Goal: Task Accomplishment & Management: Use online tool/utility

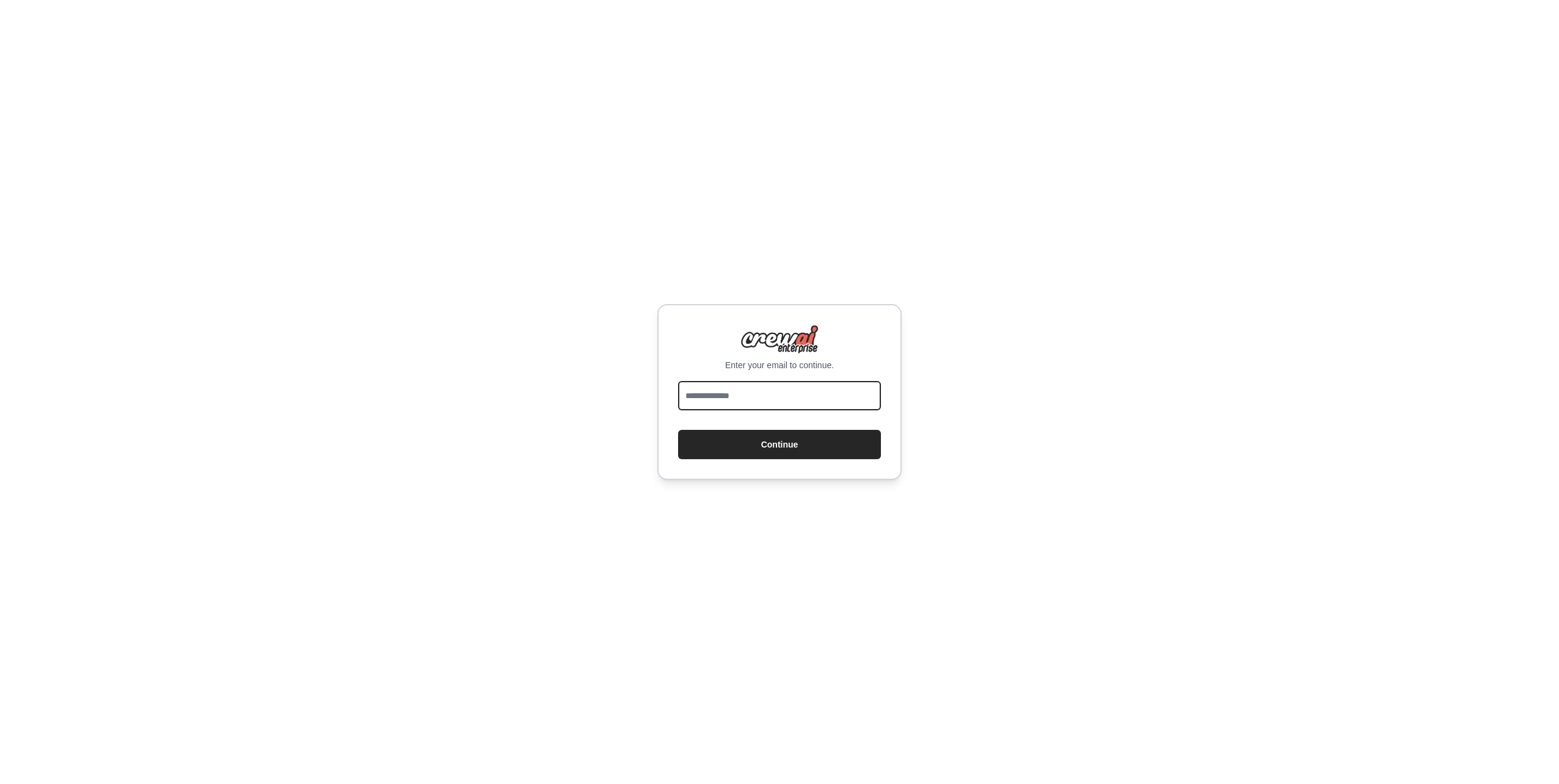
click at [772, 405] on input "email" at bounding box center [780, 396] width 203 height 29
type input "**********"
click at [767, 442] on button "Continue" at bounding box center [780, 444] width 203 height 29
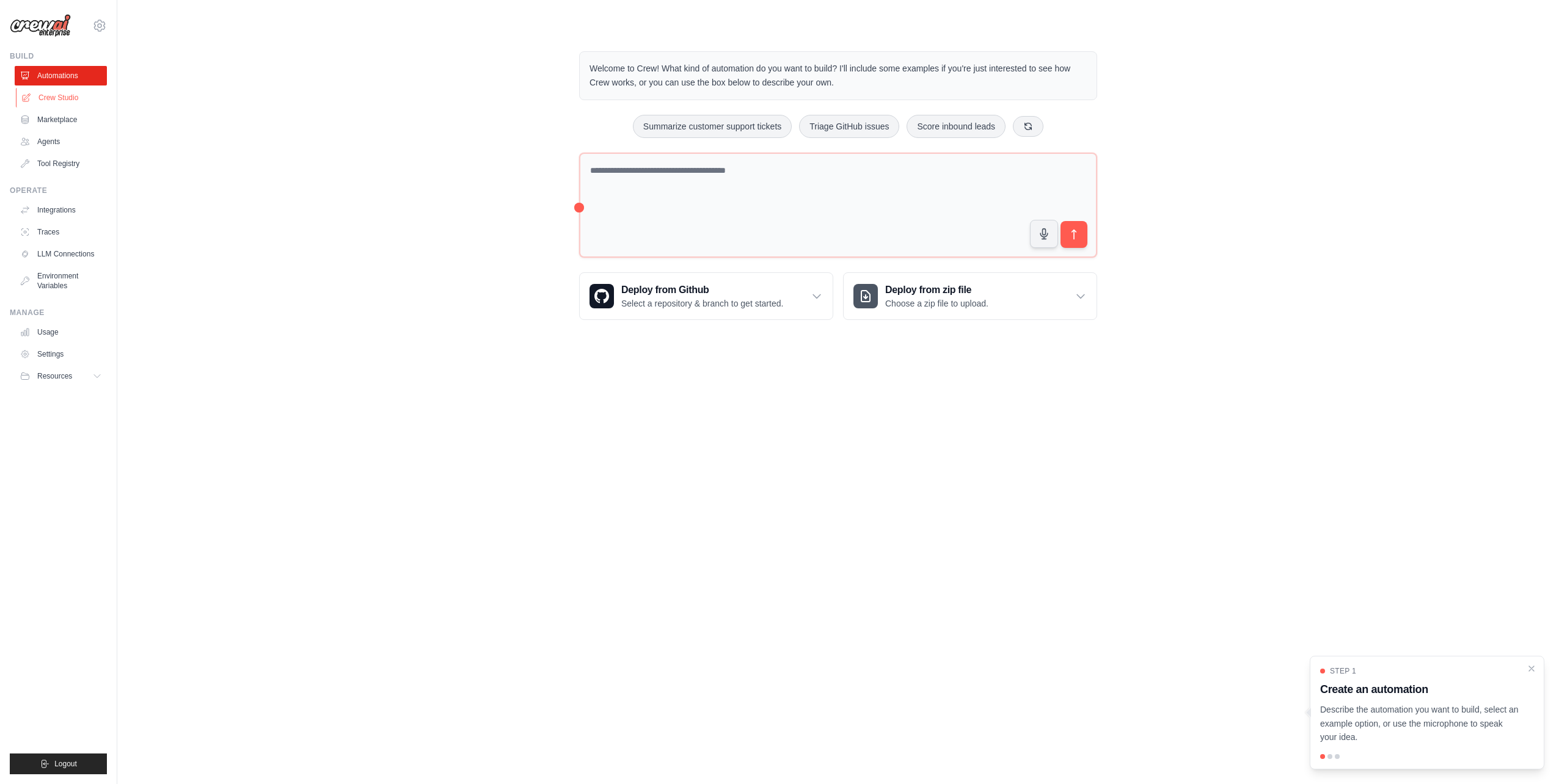
click at [60, 98] on link "Crew Studio" at bounding box center [62, 98] width 93 height 19
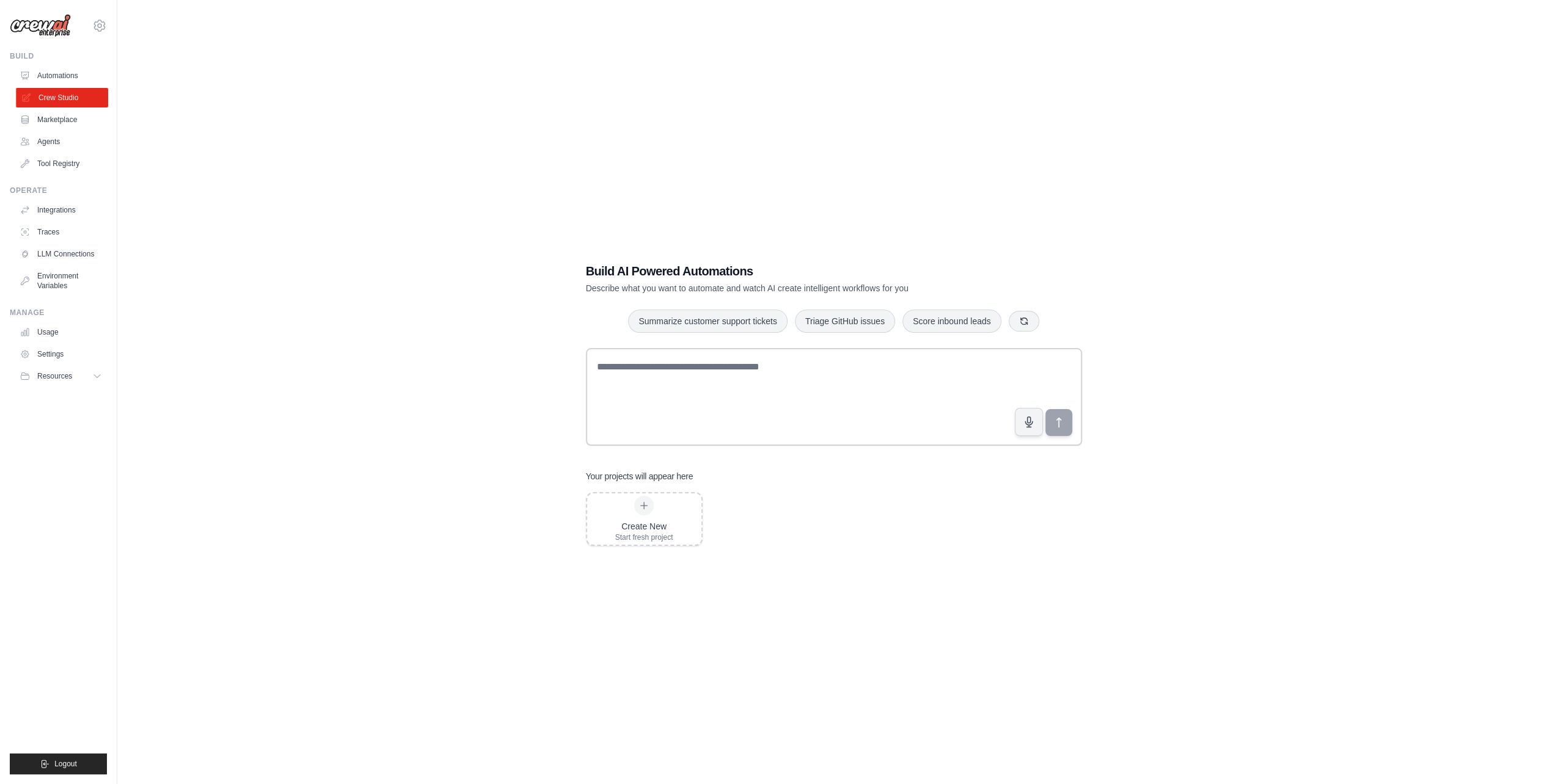
click at [24, 97] on icon at bounding box center [26, 98] width 10 height 10
click at [53, 213] on link "Integrations" at bounding box center [62, 210] width 93 height 19
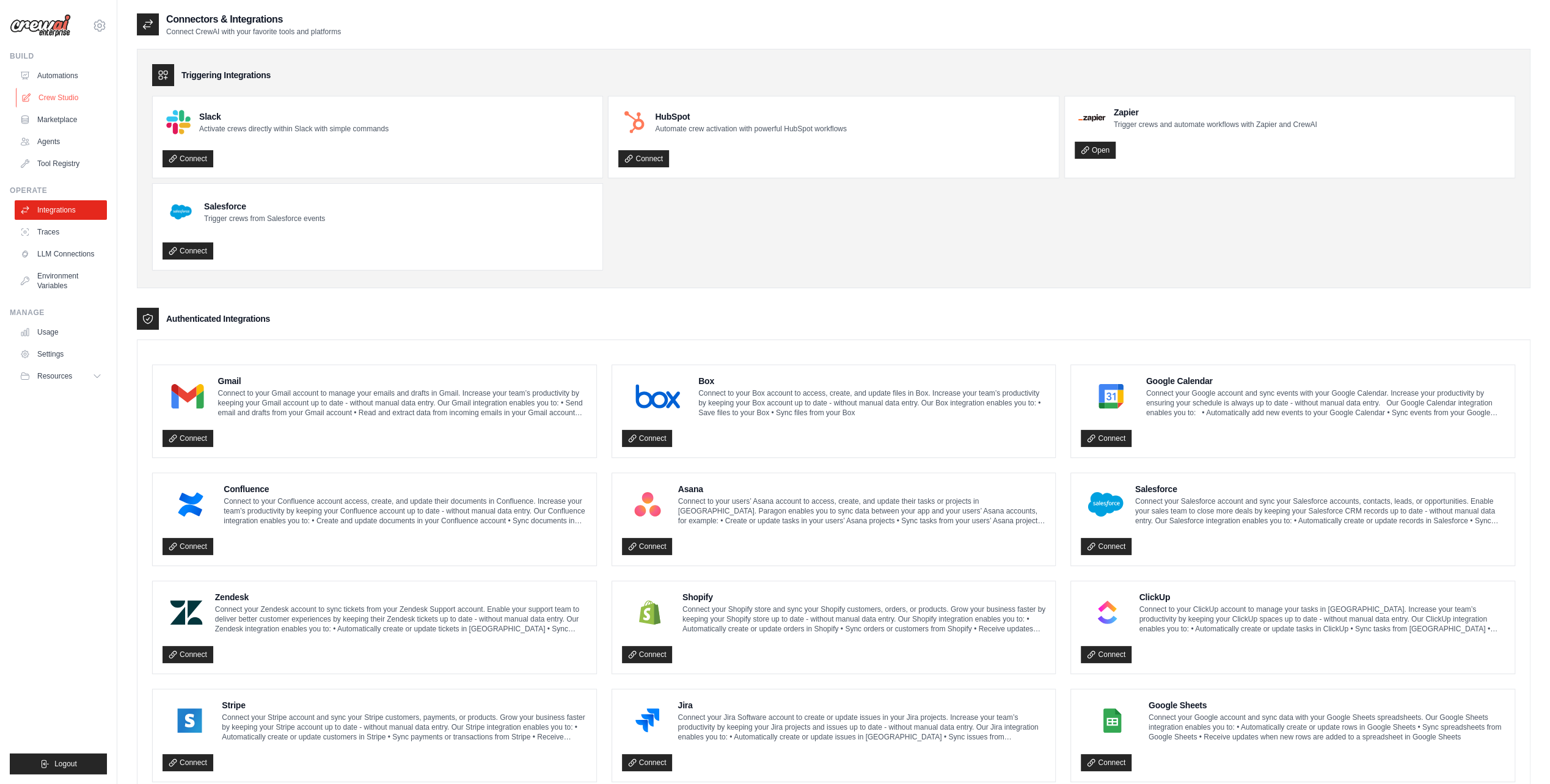
click at [77, 98] on link "Crew Studio" at bounding box center [62, 98] width 93 height 19
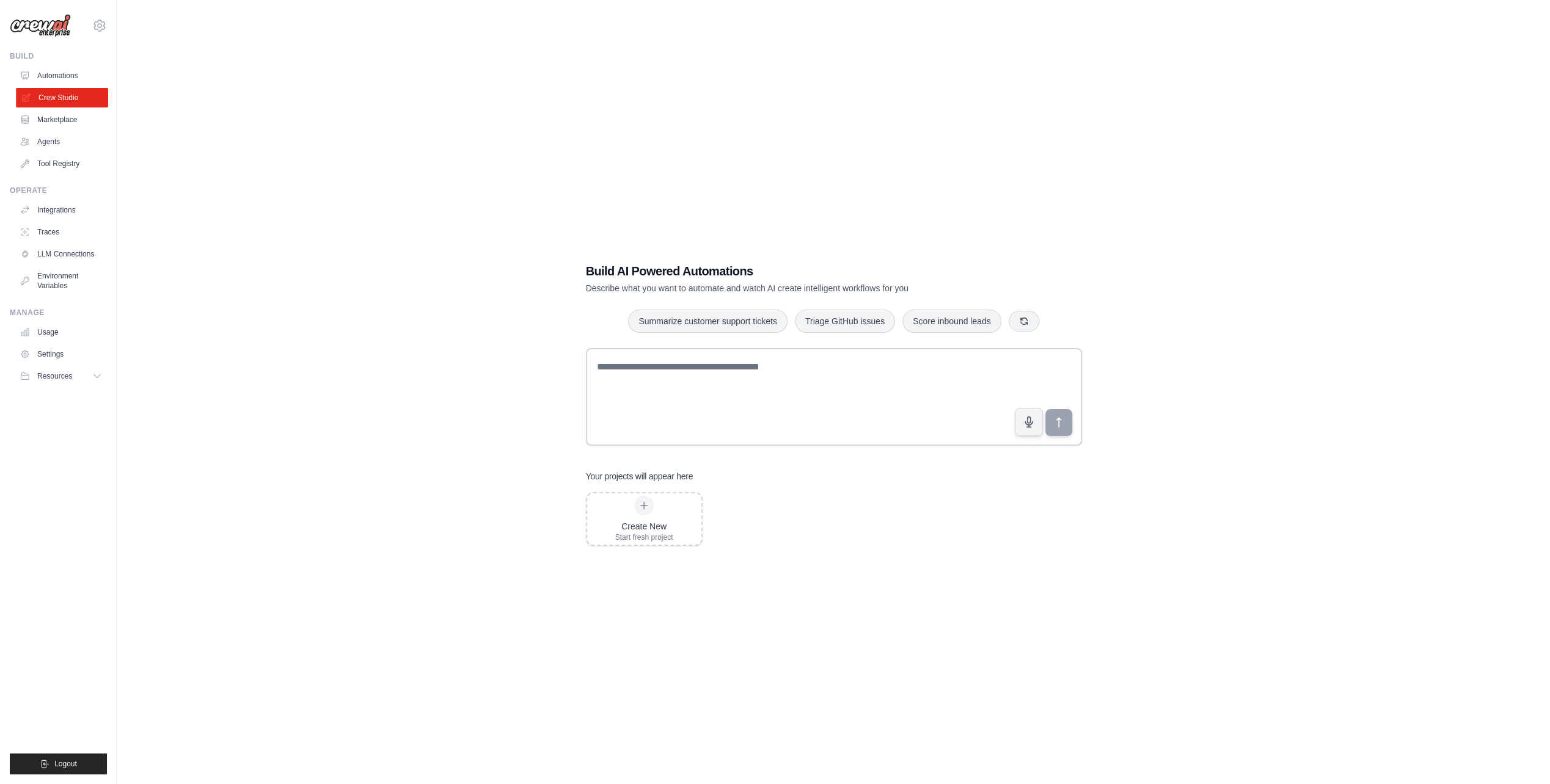
click at [70, 97] on link "Crew Studio" at bounding box center [62, 98] width 93 height 19
click at [662, 511] on div "Create New Start fresh project" at bounding box center [644, 519] width 58 height 46
click at [56, 72] on link "Automations" at bounding box center [62, 75] width 93 height 19
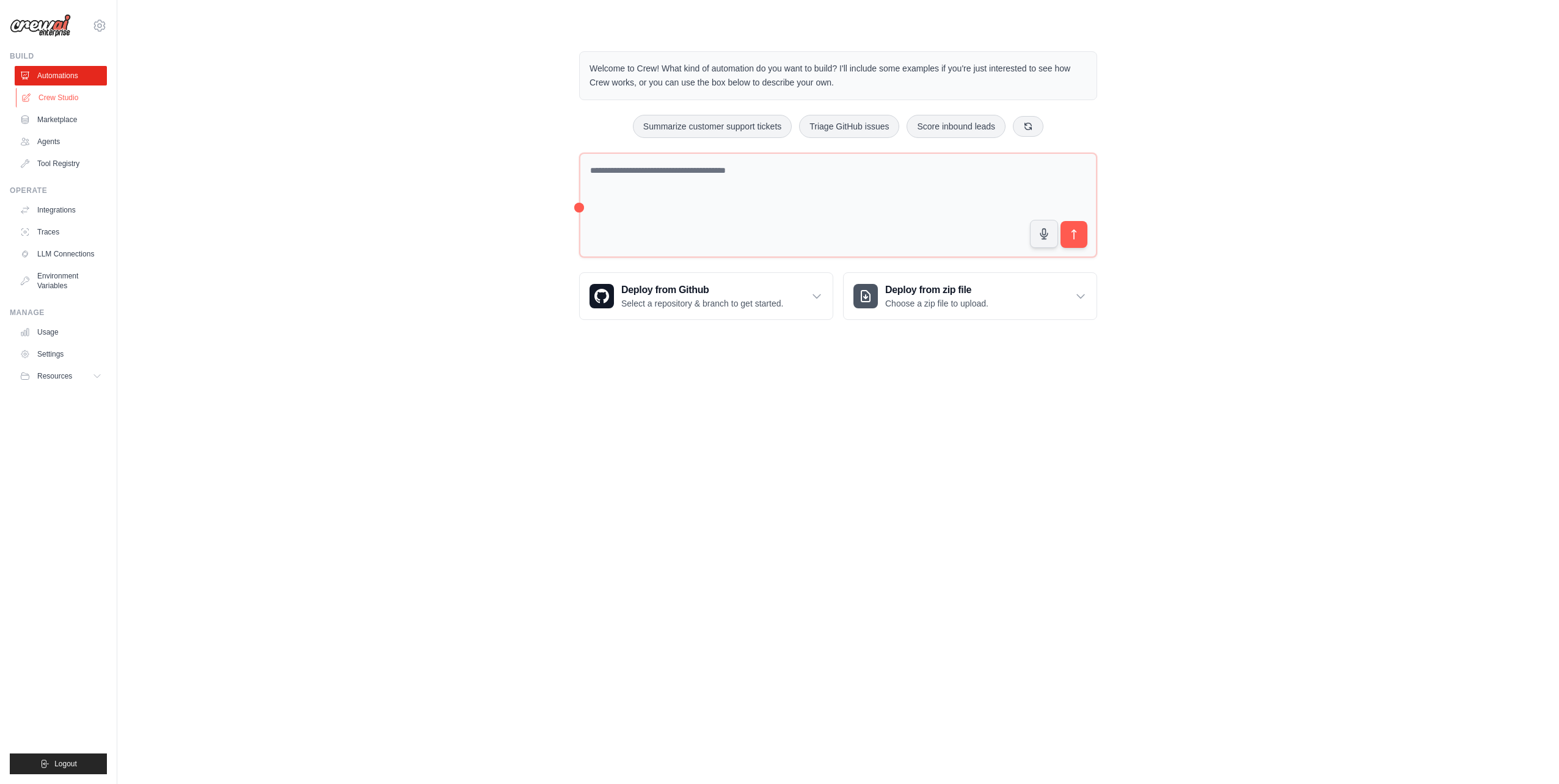
click at [56, 96] on link "Crew Studio" at bounding box center [62, 98] width 93 height 19
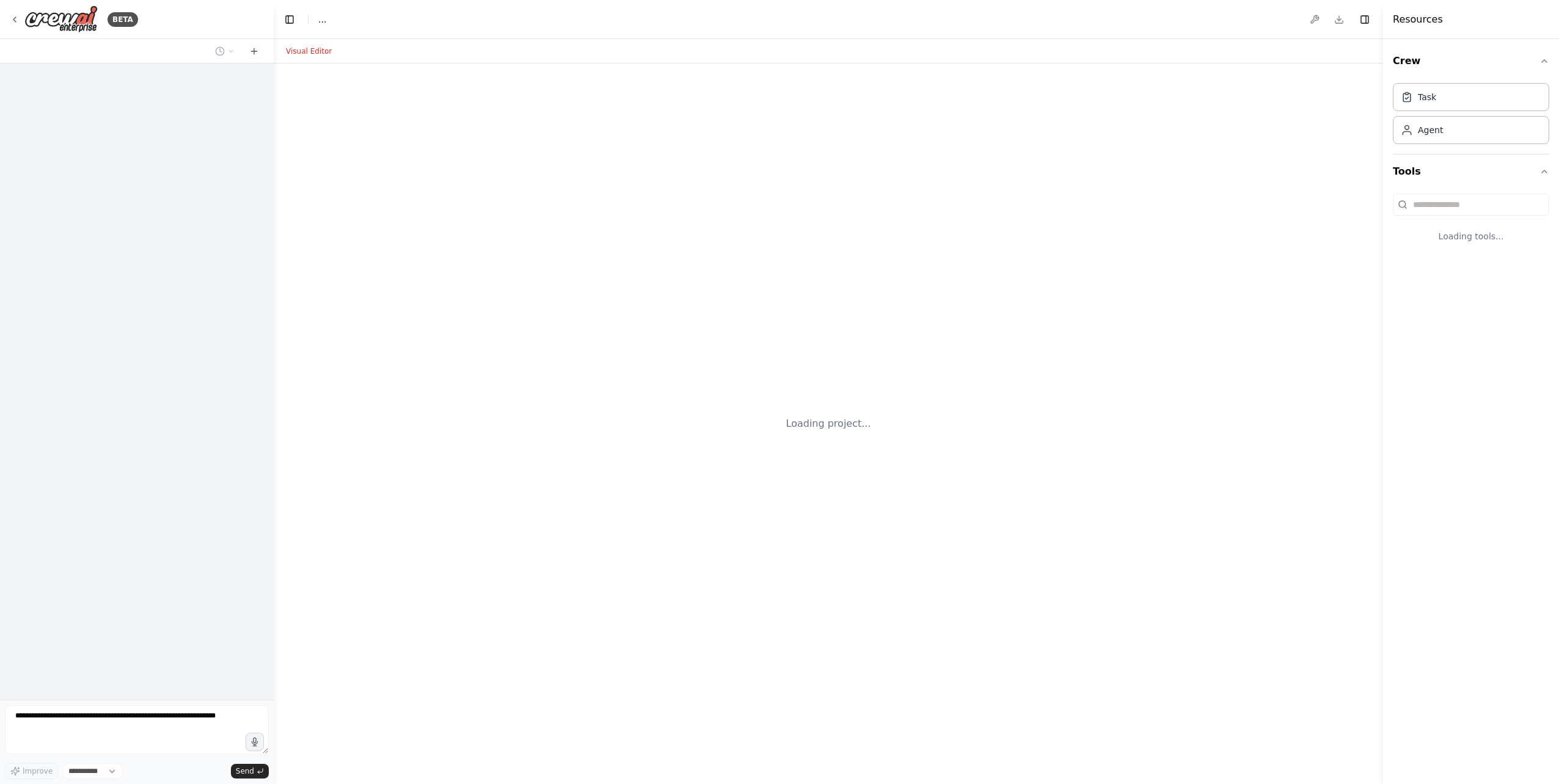
select select "****"
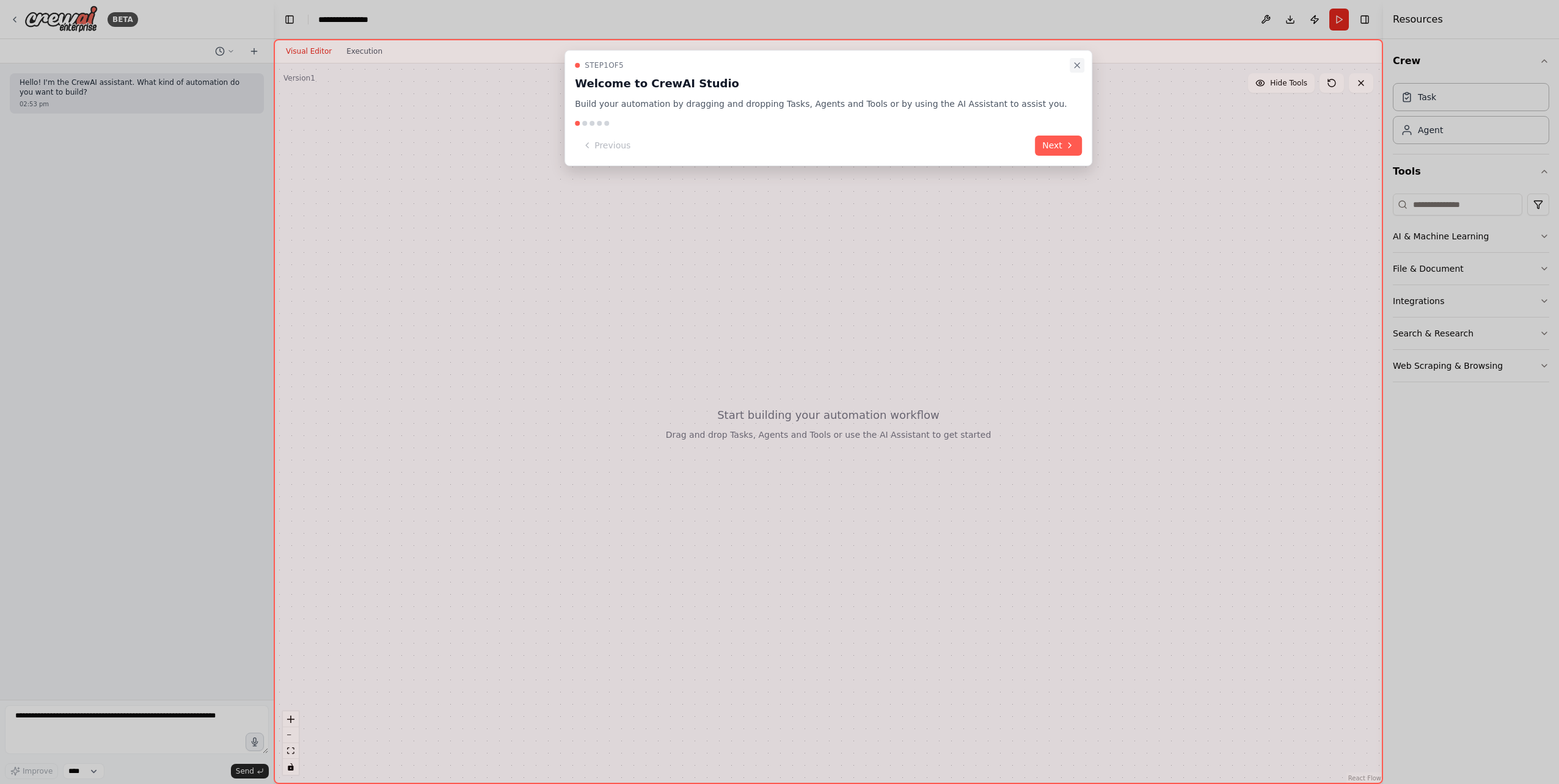
click at [1072, 61] on icon "Close walkthrough" at bounding box center [1077, 66] width 10 height 10
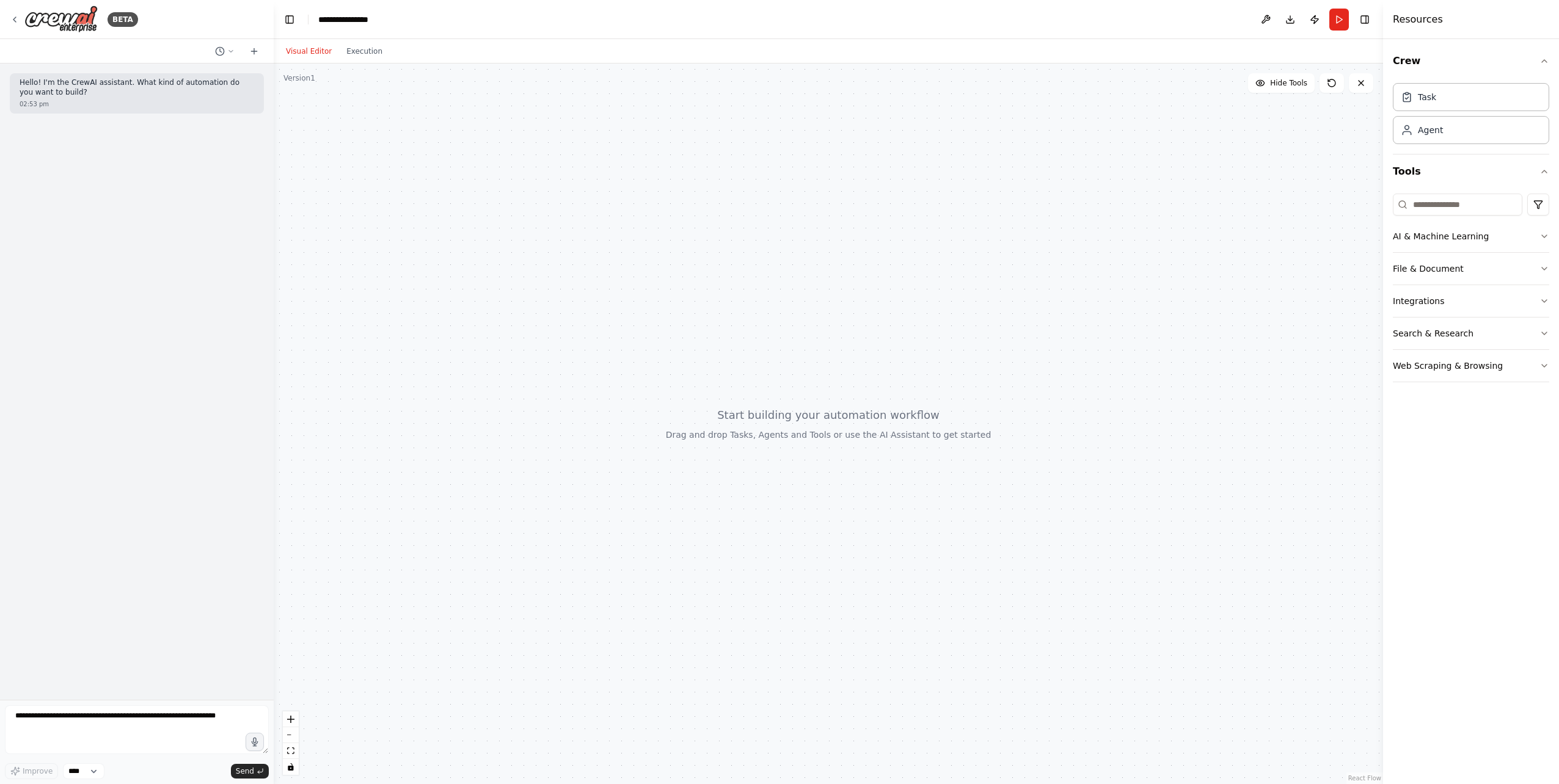
click at [308, 51] on button "Visual Editor" at bounding box center [308, 51] width 61 height 14
click at [1543, 232] on icon "button" at bounding box center [1545, 237] width 10 height 10
click at [1461, 450] on button "File & Document" at bounding box center [1471, 449] width 156 height 32
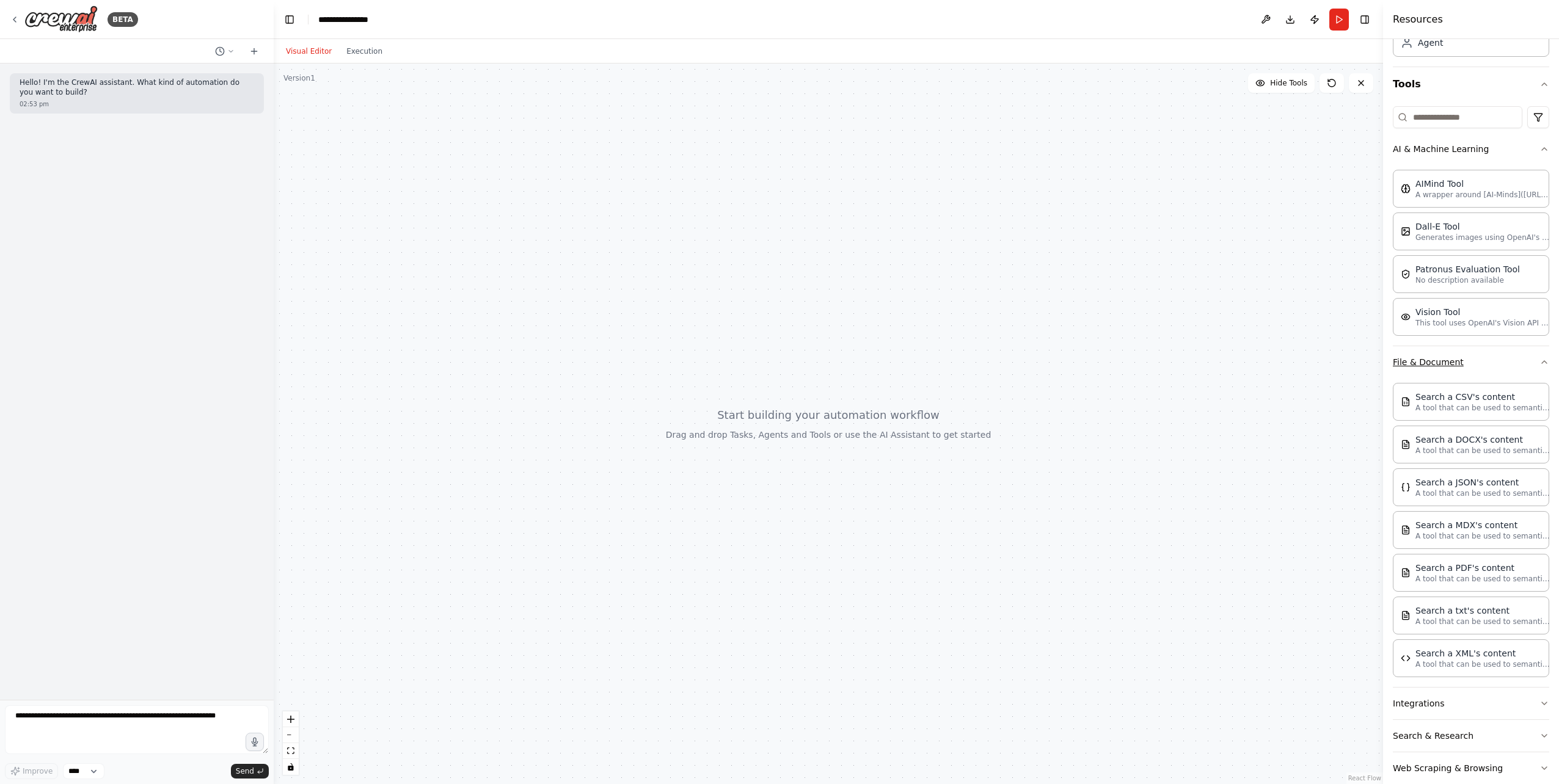
scroll to position [100, 0]
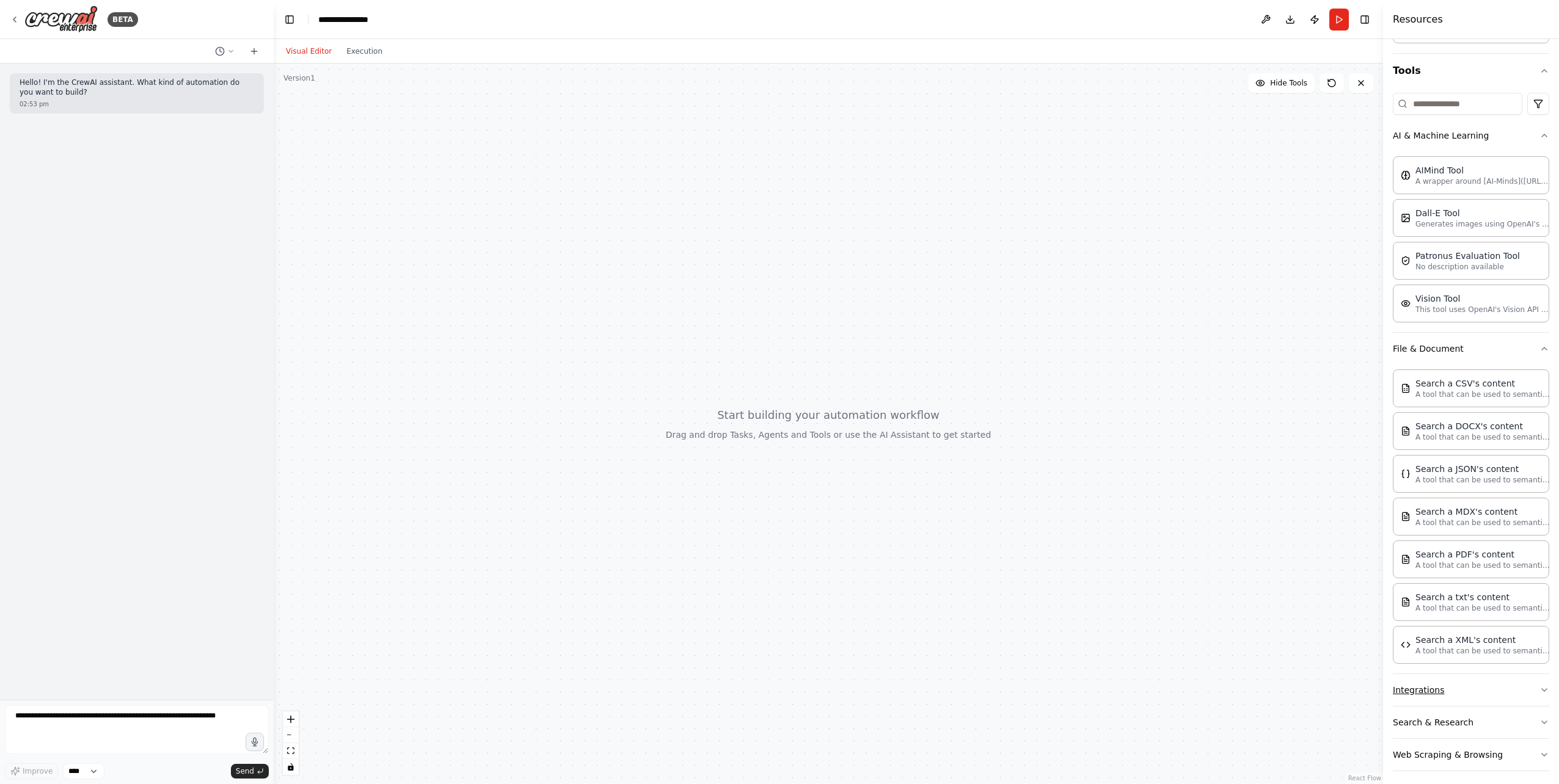
click at [1469, 678] on button "Integrations" at bounding box center [1471, 689] width 156 height 32
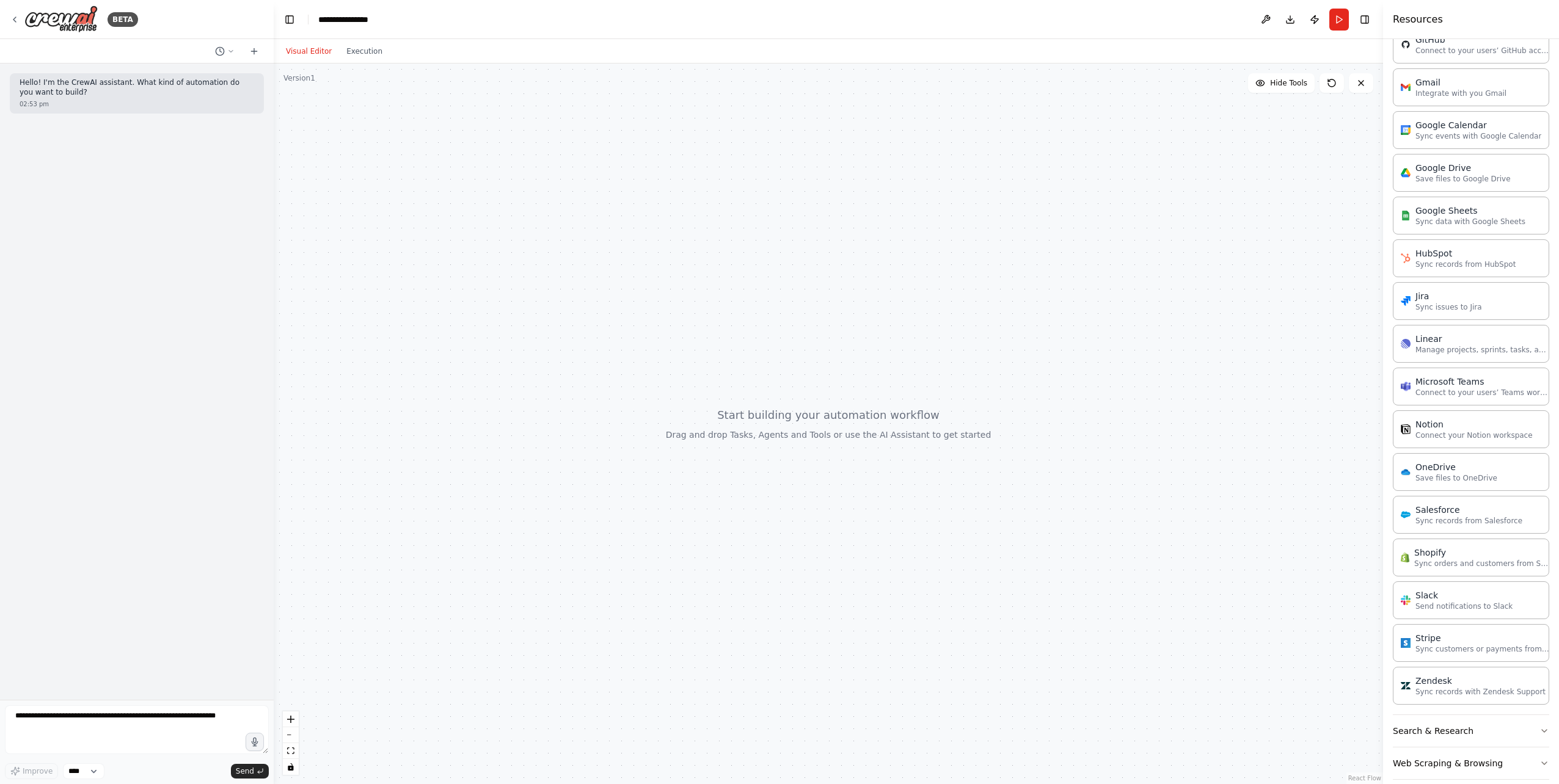
scroll to position [958, 0]
click at [1453, 720] on button "Search & Research" at bounding box center [1471, 730] width 156 height 32
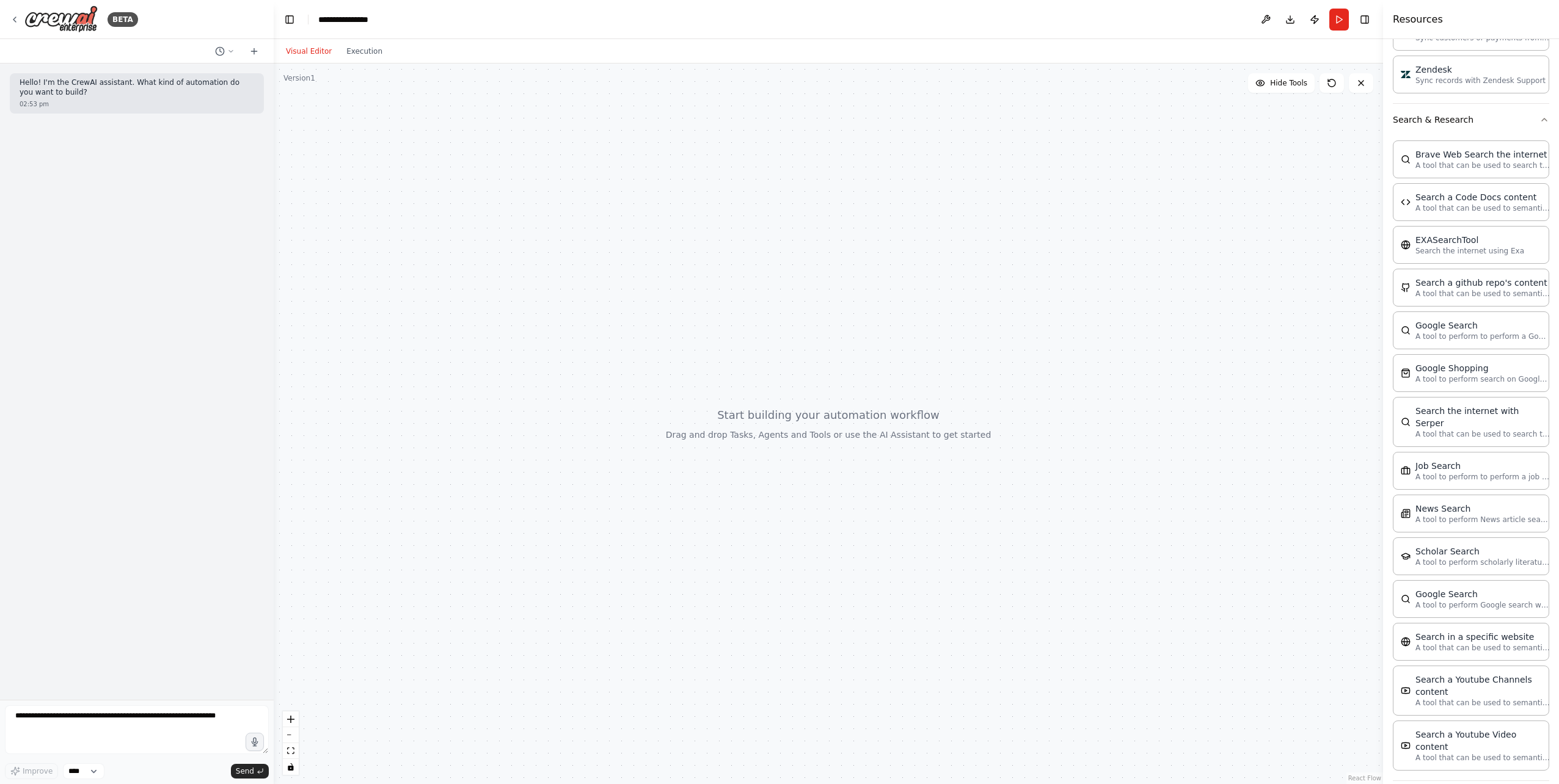
scroll to position [1572, 0]
click at [1458, 777] on button "Web Scraping & Browsing" at bounding box center [1471, 793] width 156 height 32
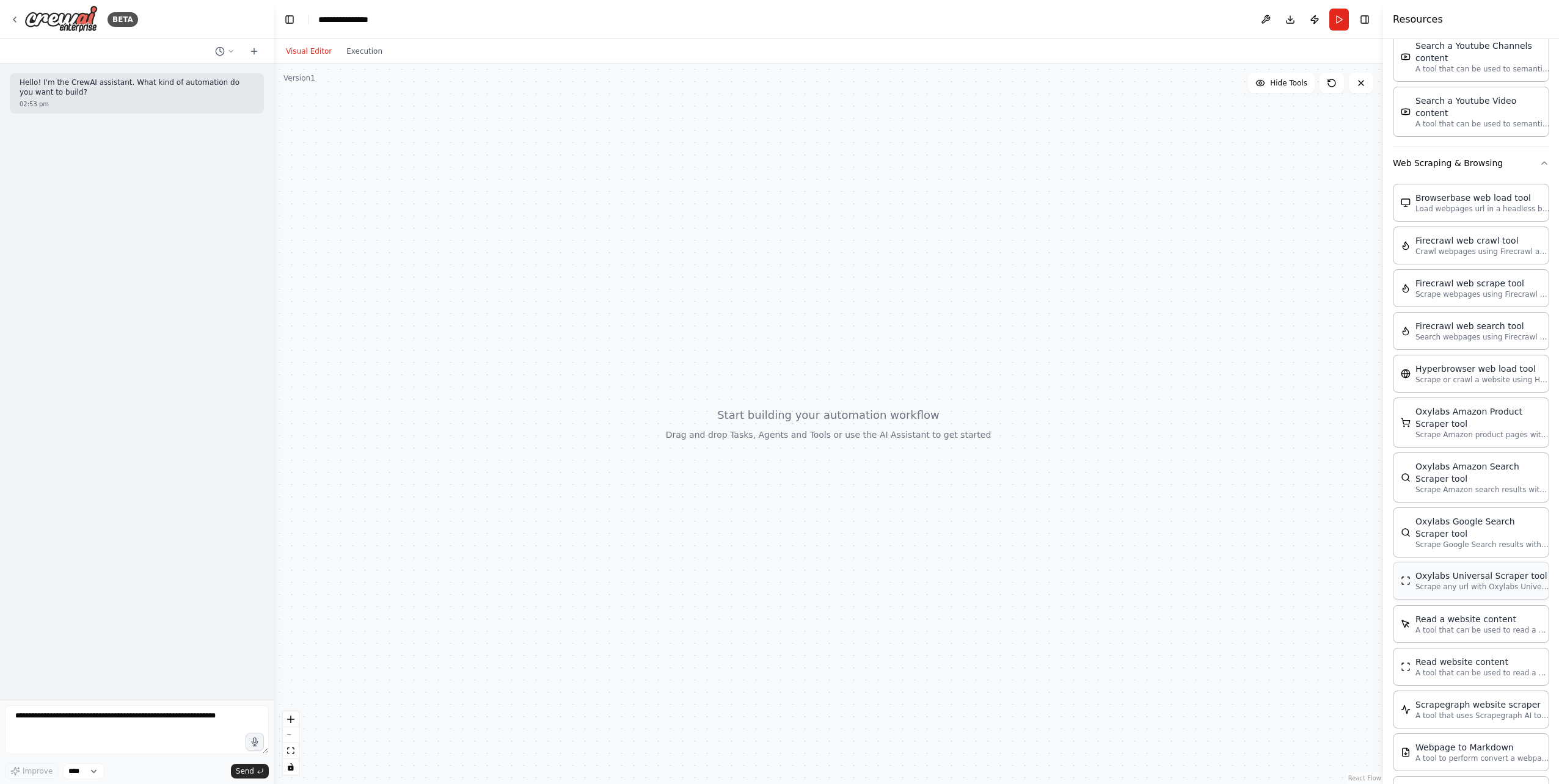
scroll to position [2211, 0]
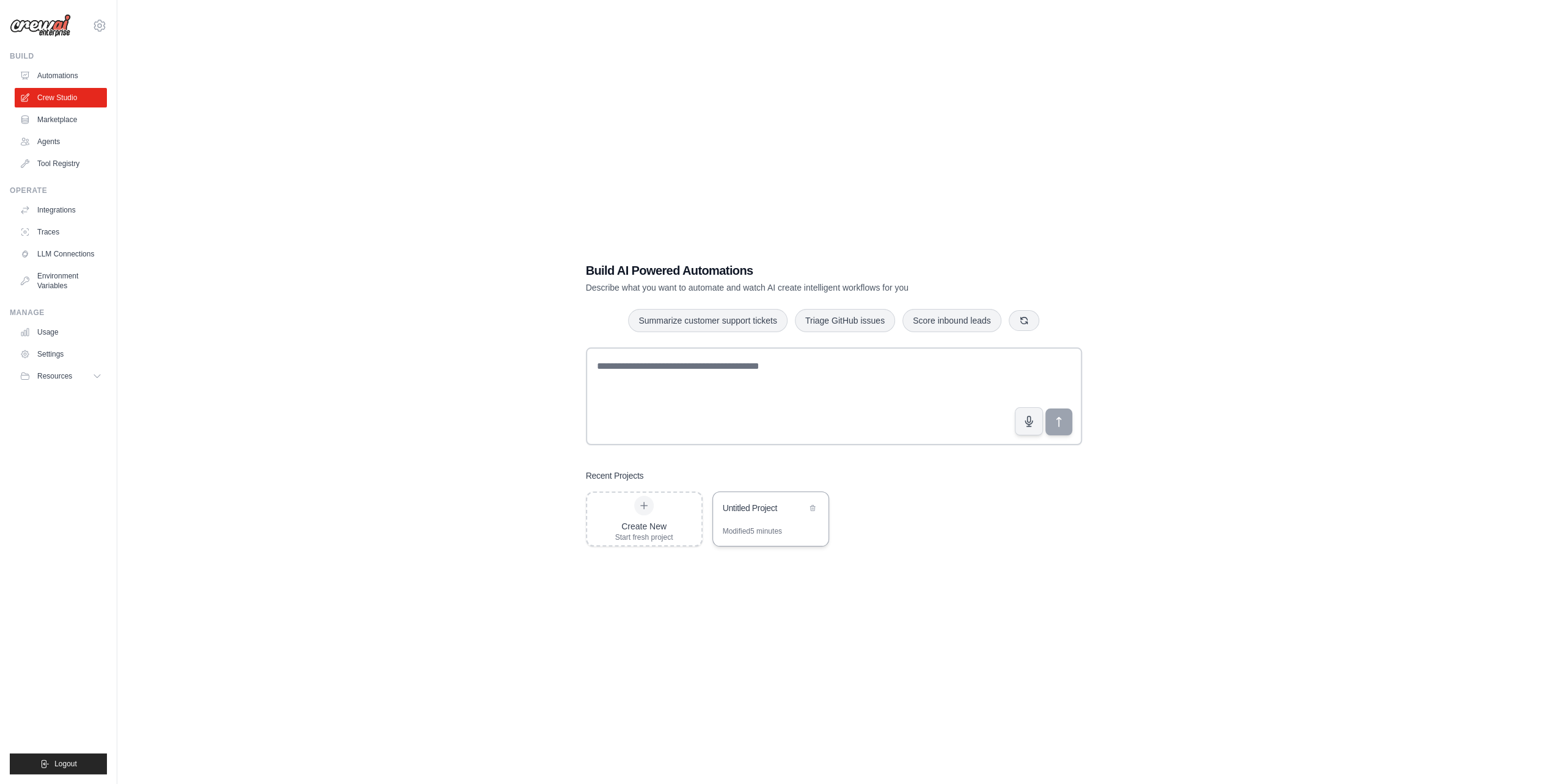
click at [757, 518] on div "Untitled Project" at bounding box center [771, 509] width 116 height 34
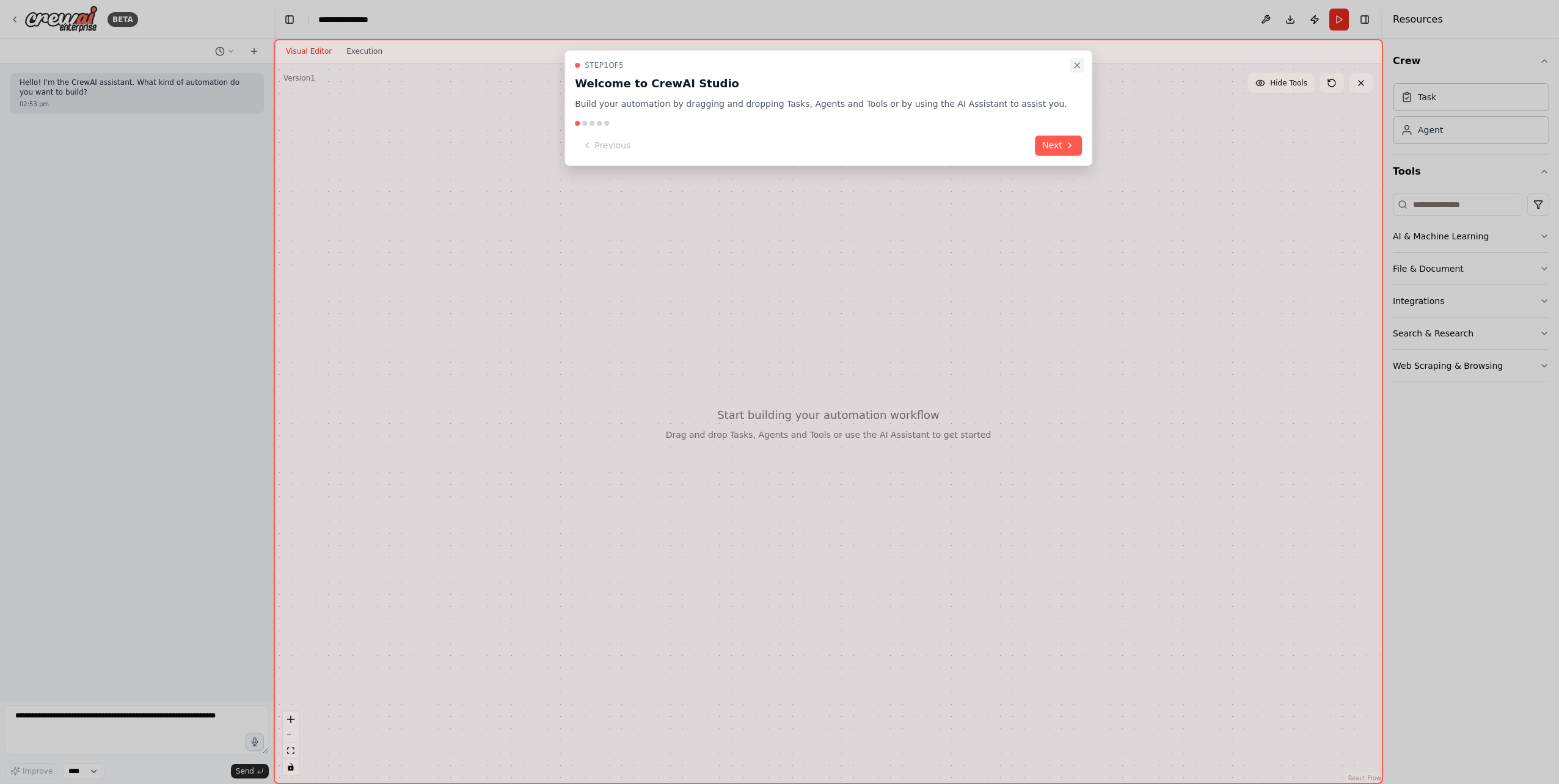
click at [1072, 64] on icon "Close walkthrough" at bounding box center [1077, 66] width 10 height 10
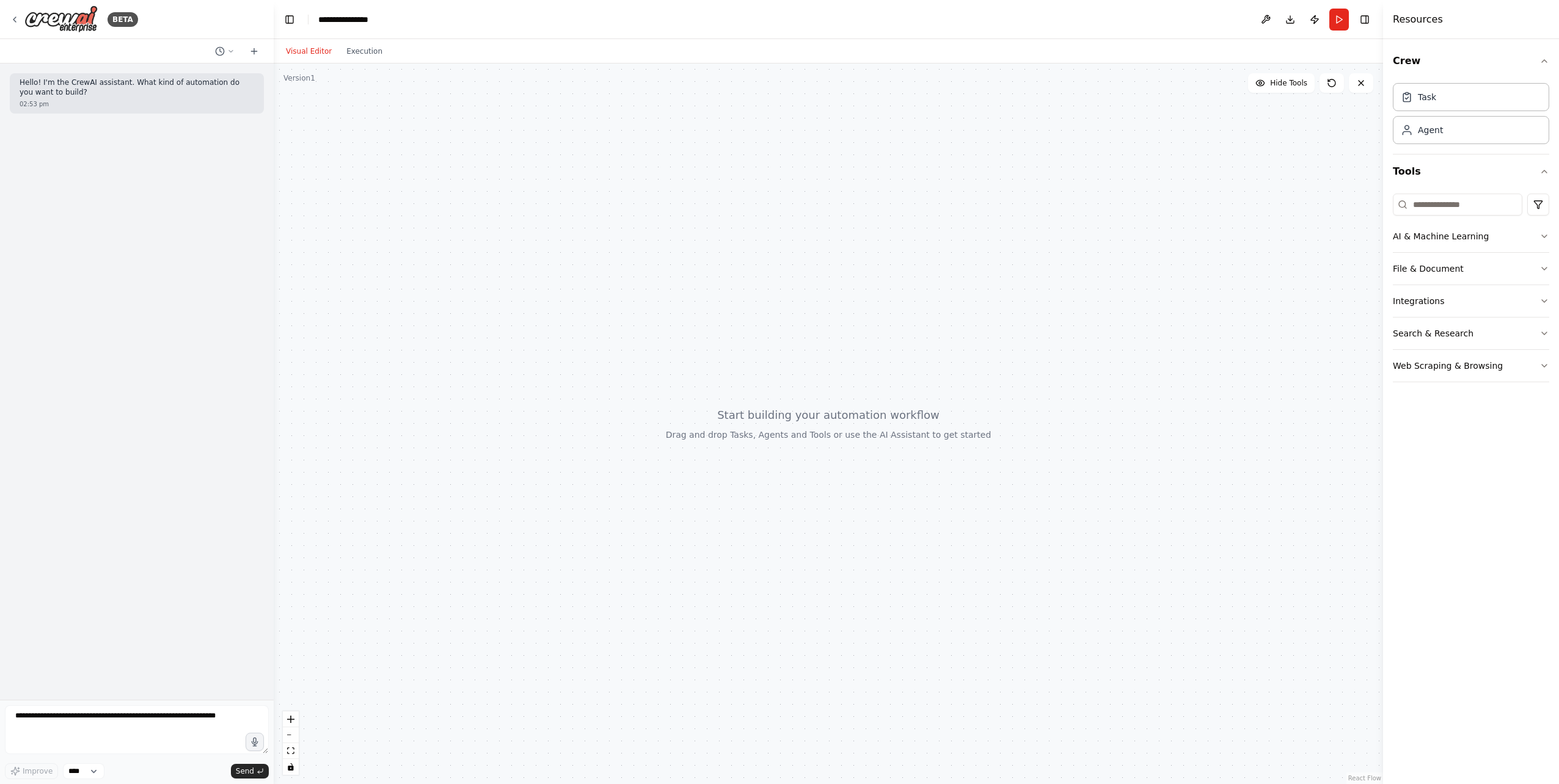
click at [409, 316] on div at bounding box center [828, 424] width 1110 height 720
click at [321, 53] on button "Visual Editor" at bounding box center [308, 51] width 61 height 14
click at [1460, 234] on button "AI & Machine Learning" at bounding box center [1471, 236] width 156 height 32
click at [1451, 282] on p "A wrapper around [AI-Minds](https://mindsdb.com/minds). Useful for when you nee…" at bounding box center [1483, 282] width 134 height 10
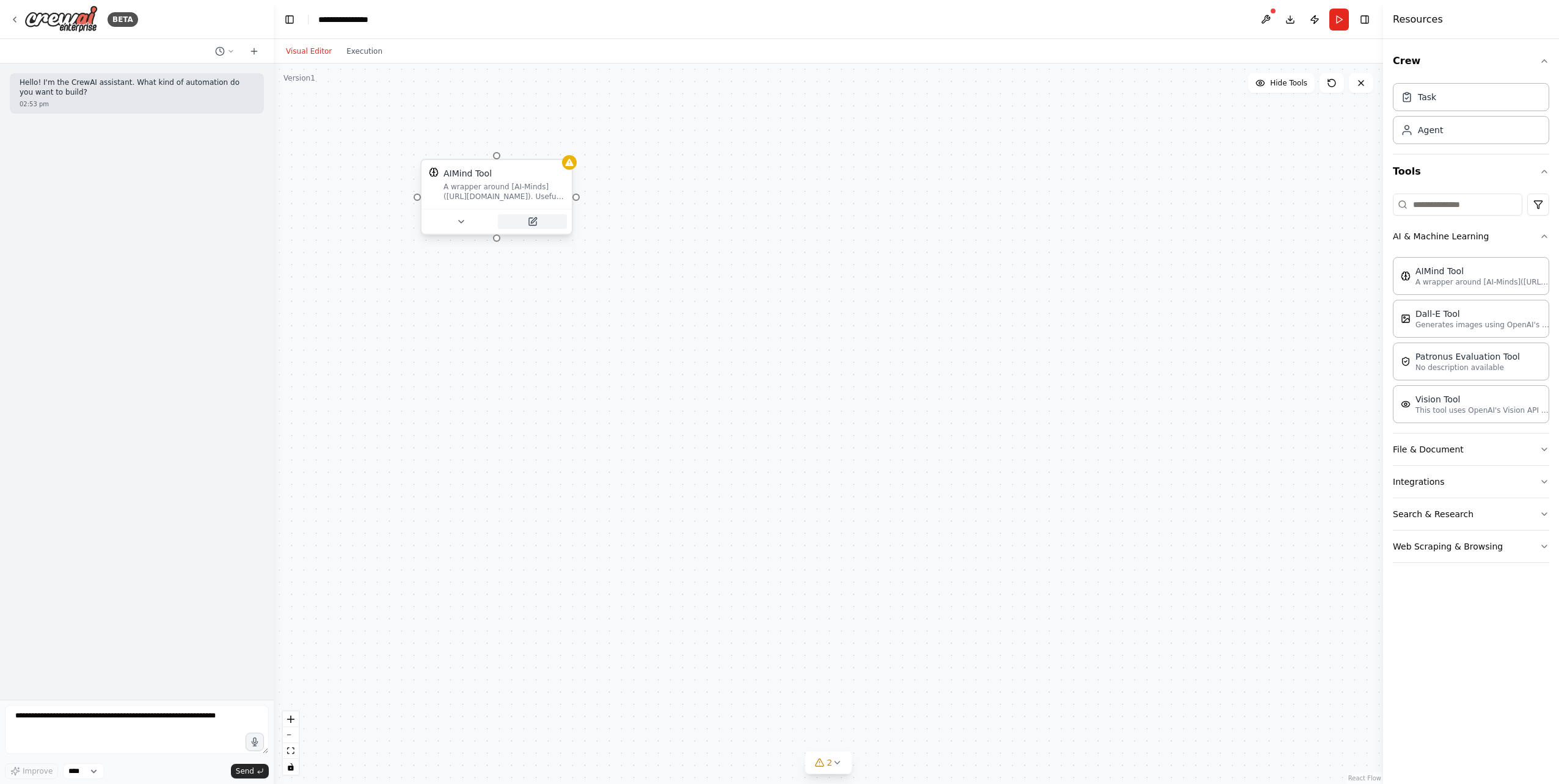
click at [536, 218] on icon at bounding box center [534, 220] width 6 height 6
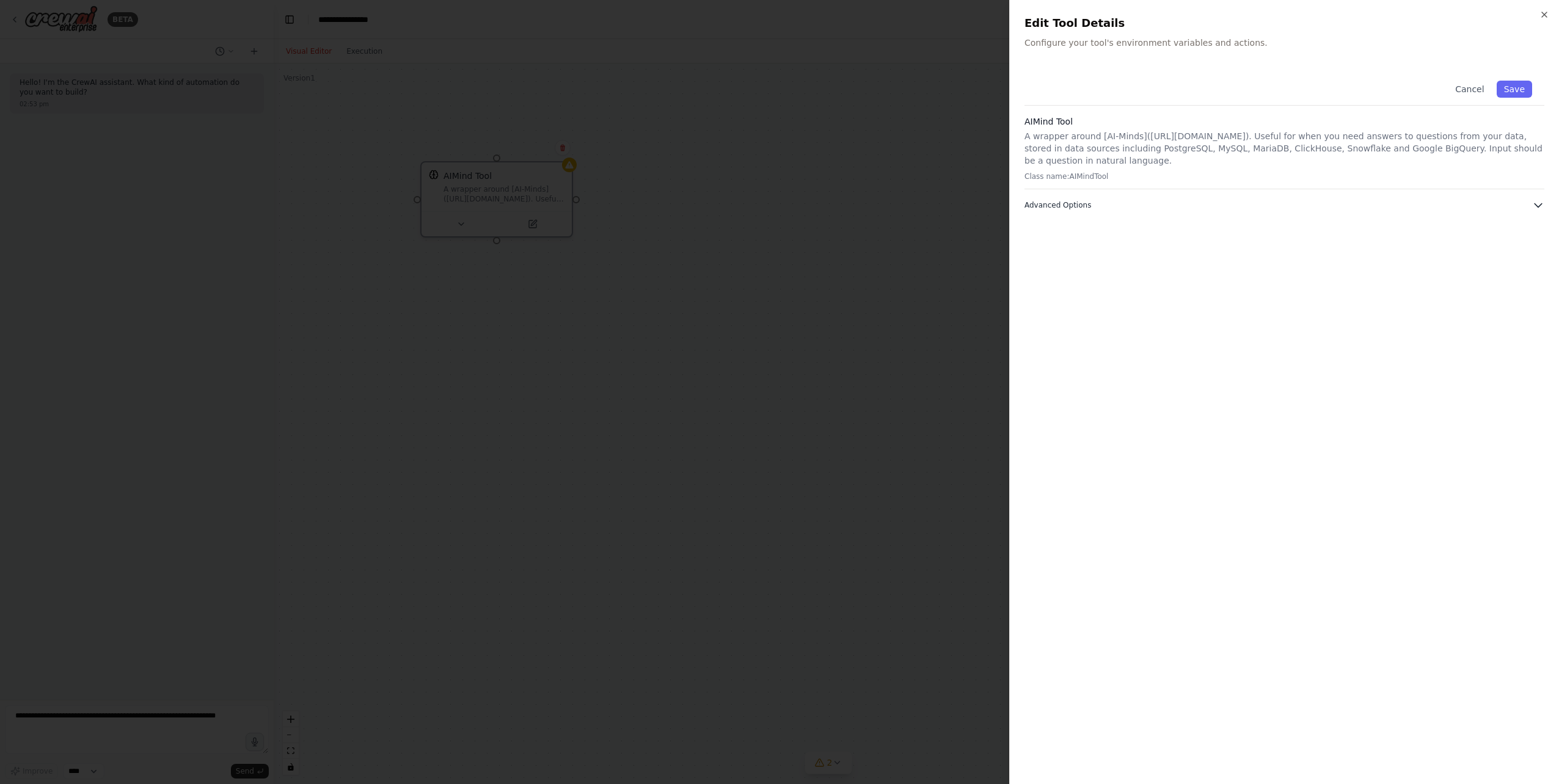
click at [1115, 199] on button "Advanced Options" at bounding box center [1285, 205] width 520 height 13
click at [1474, 96] on button "Cancel" at bounding box center [1469, 89] width 43 height 17
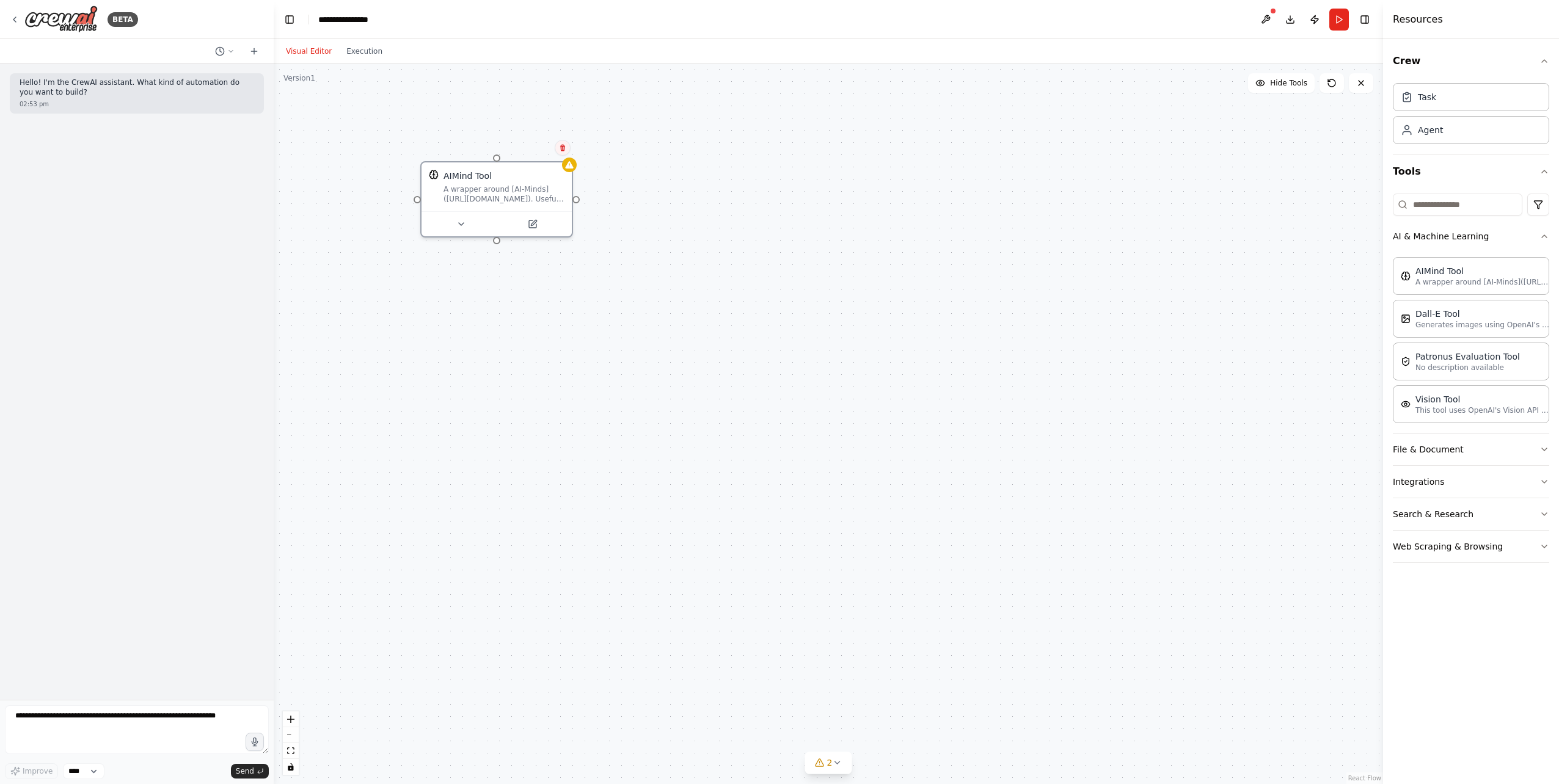
click at [562, 147] on icon at bounding box center [562, 148] width 5 height 7
click at [529, 148] on button "Confirm" at bounding box center [527, 147] width 43 height 14
click at [530, 147] on button "Confirm" at bounding box center [527, 147] width 43 height 14
click at [1545, 543] on icon "button" at bounding box center [1545, 546] width 10 height 10
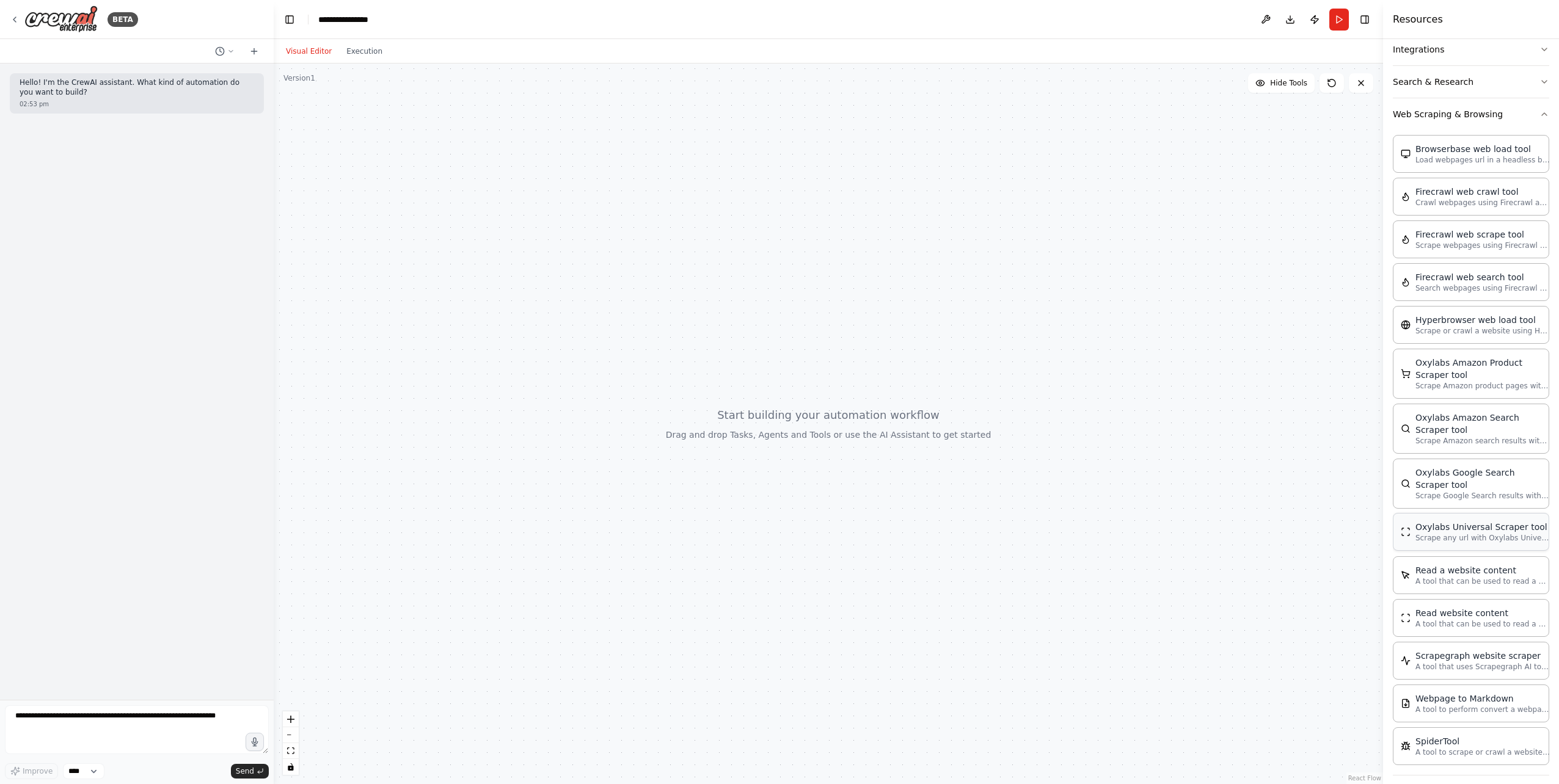
scroll to position [434, 0]
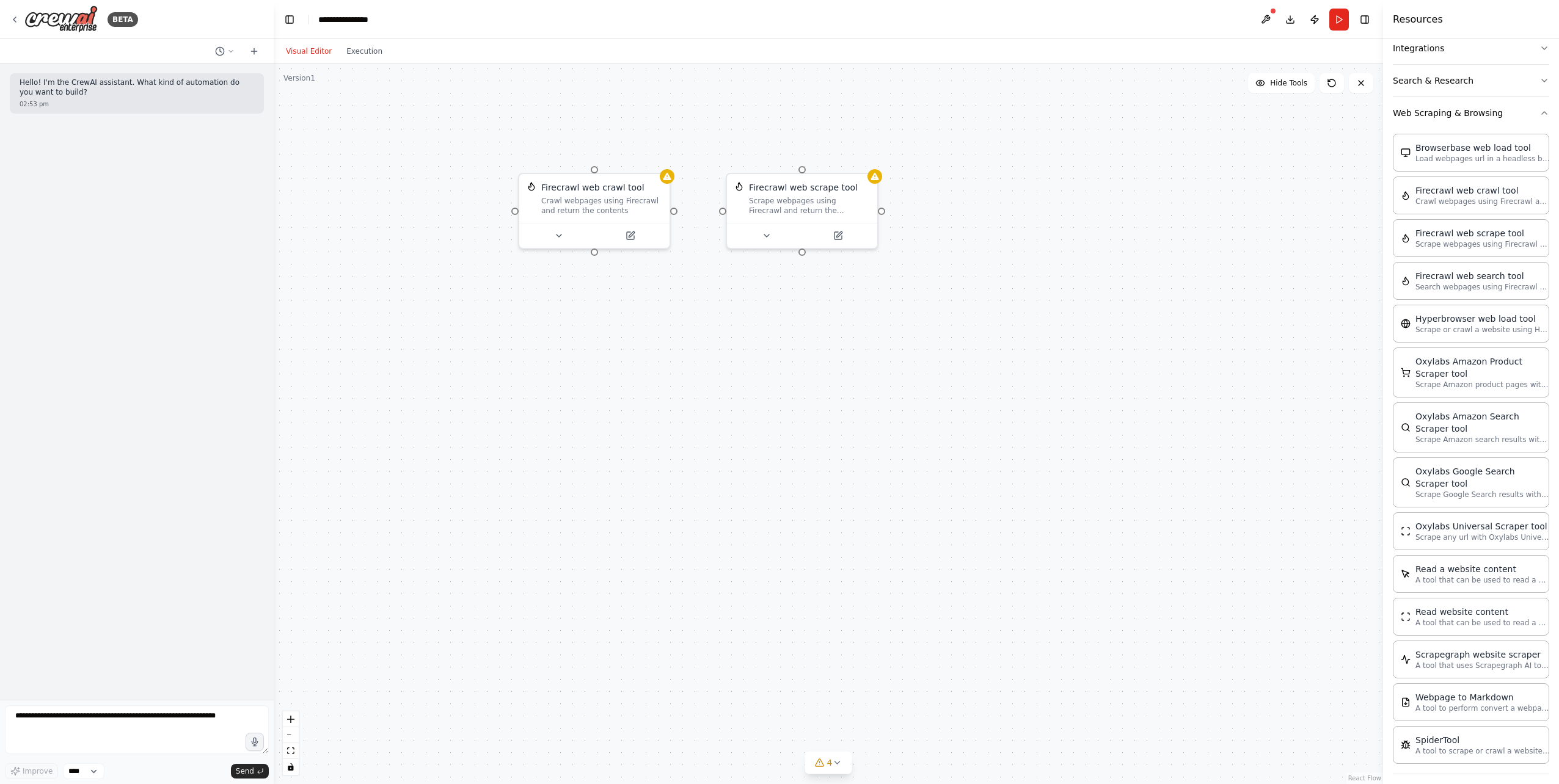
click at [673, 215] on div "Firecrawl web scrape tool Scrape webpages using Firecrawl and return the conten…" at bounding box center [828, 424] width 1110 height 720
drag, startPoint x: 673, startPoint y: 215, endPoint x: 636, endPoint y: 262, distance: 59.8
click at [636, 262] on div "Firecrawl web scrape tool Scrape webpages using Firecrawl and return the conten…" at bounding box center [828, 424] width 1110 height 720
drag, startPoint x: 636, startPoint y: 259, endPoint x: 640, endPoint y: 234, distance: 25.3
click at [644, 229] on div "Firecrawl web scrape tool Scrape webpages using Firecrawl and return the conten…" at bounding box center [828, 424] width 1110 height 720
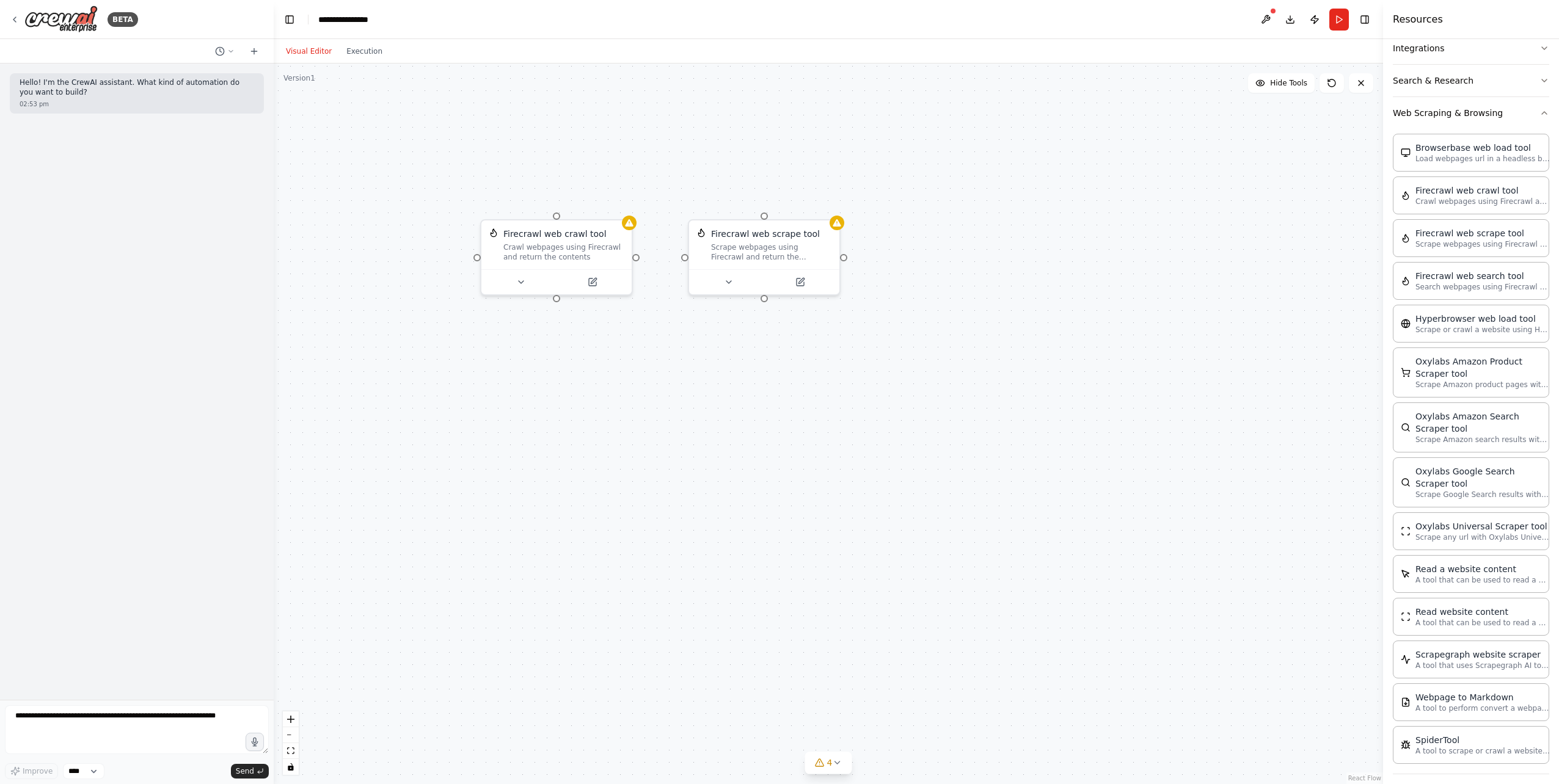
click at [638, 262] on div "Firecrawl web scrape tool Scrape webpages using Firecrawl and return the conten…" at bounding box center [828, 424] width 1110 height 720
drag, startPoint x: 637, startPoint y: 257, endPoint x: 686, endPoint y: 255, distance: 49.0
click at [686, 255] on div "Firecrawl web scrape tool Scrape webpages using Firecrawl and return the conten…" at bounding box center [828, 424] width 1110 height 720
click at [638, 257] on div at bounding box center [637, 256] width 8 height 8
drag, startPoint x: 636, startPoint y: 256, endPoint x: 767, endPoint y: 217, distance: 136.7
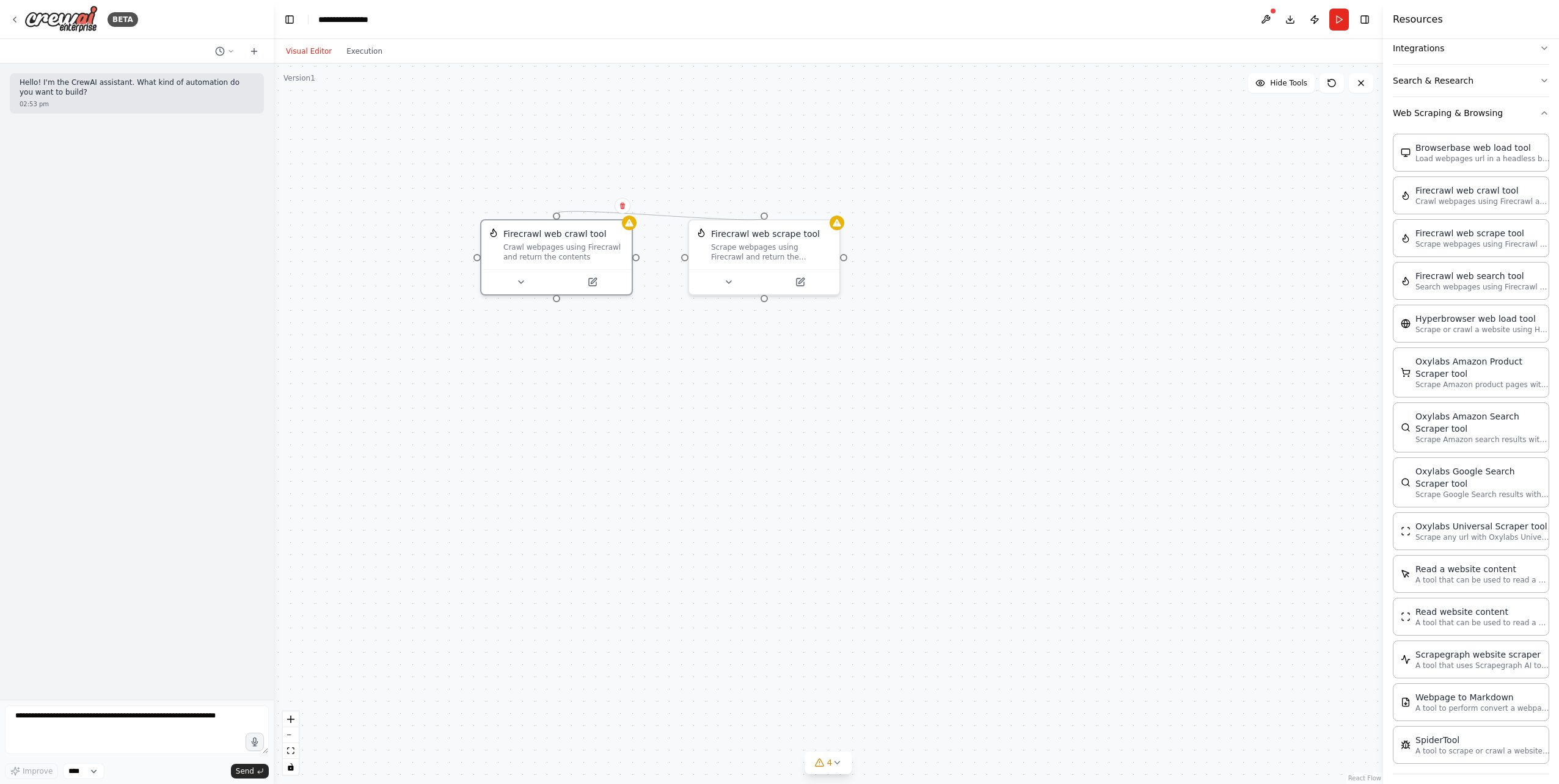
click at [767, 217] on div "Firecrawl web scrape tool Scrape webpages using Firecrawl and return the conten…" at bounding box center [828, 424] width 1110 height 720
click at [767, 217] on div "Firecrawl web scrape tool Scrape webpages using Firecrawl and return the conten…" at bounding box center [764, 255] width 153 height 76
drag, startPoint x: 766, startPoint y: 214, endPoint x: 637, endPoint y: 257, distance: 136.0
click at [637, 257] on div "Firecrawl web scrape tool Scrape webpages using Firecrawl and return the conten…" at bounding box center [828, 424] width 1110 height 720
click at [530, 280] on button at bounding box center [521, 279] width 69 height 14
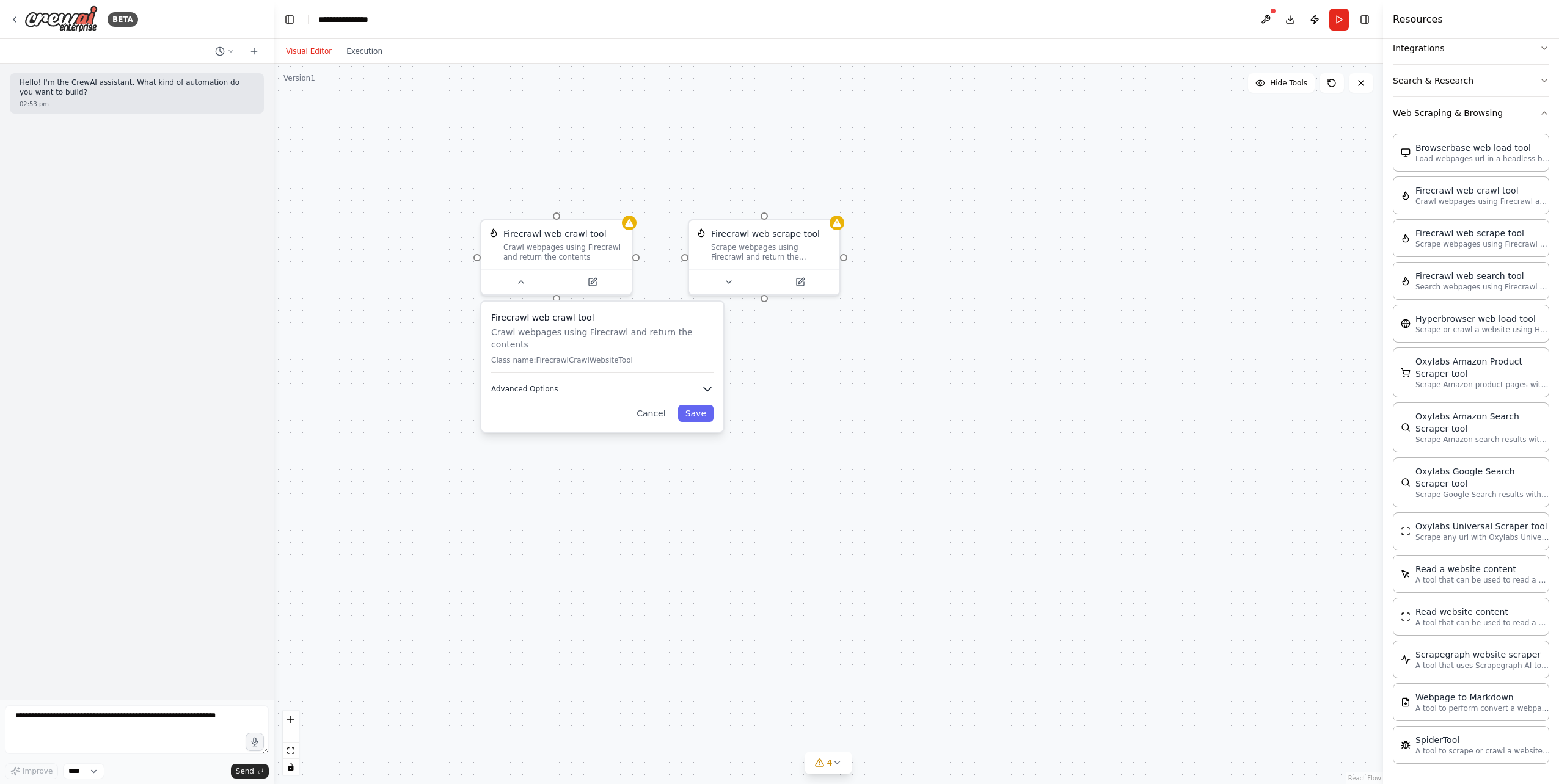
click at [709, 383] on icon "button" at bounding box center [707, 389] width 13 height 13
click at [654, 405] on button "Cancel" at bounding box center [651, 413] width 43 height 17
drag, startPoint x: 636, startPoint y: 257, endPoint x: 766, endPoint y: 298, distance: 136.3
click at [766, 298] on div "Firecrawl web scrape tool Scrape webpages using Firecrawl and return the conten…" at bounding box center [828, 424] width 1110 height 720
drag, startPoint x: 556, startPoint y: 214, endPoint x: 847, endPoint y: 260, distance: 294.6
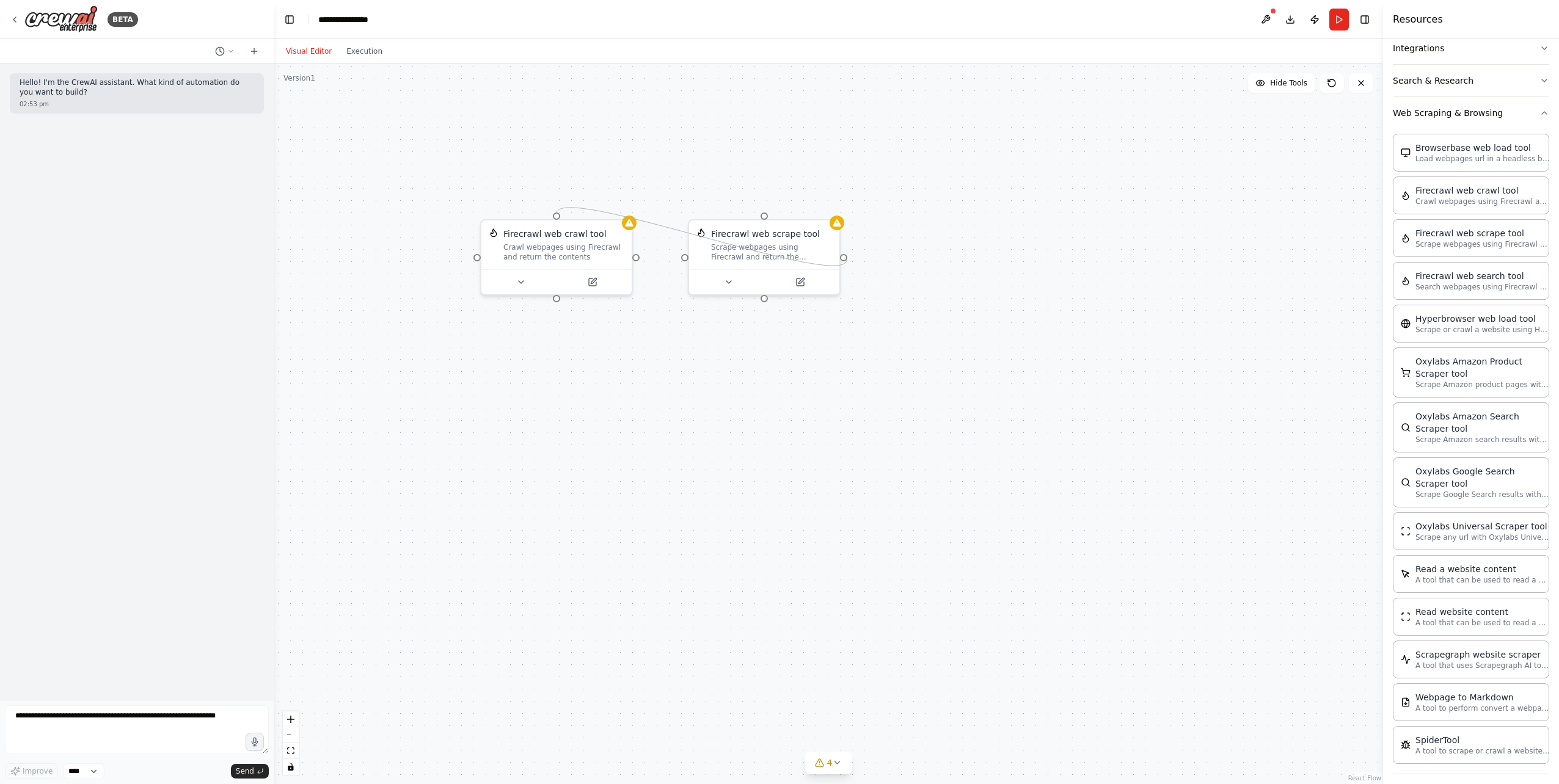
click at [847, 260] on div "Firecrawl web scrape tool Scrape webpages using Firecrawl and return the conten…" at bounding box center [828, 424] width 1110 height 720
click at [493, 232] on img at bounding box center [494, 230] width 10 height 10
click at [628, 226] on div at bounding box center [629, 220] width 14 height 14
click at [639, 257] on div "Firecrawl web scrape tool Scrape webpages using Firecrawl and return the conten…" at bounding box center [828, 424] width 1110 height 720
drag, startPoint x: 636, startPoint y: 257, endPoint x: 689, endPoint y: 255, distance: 53.0
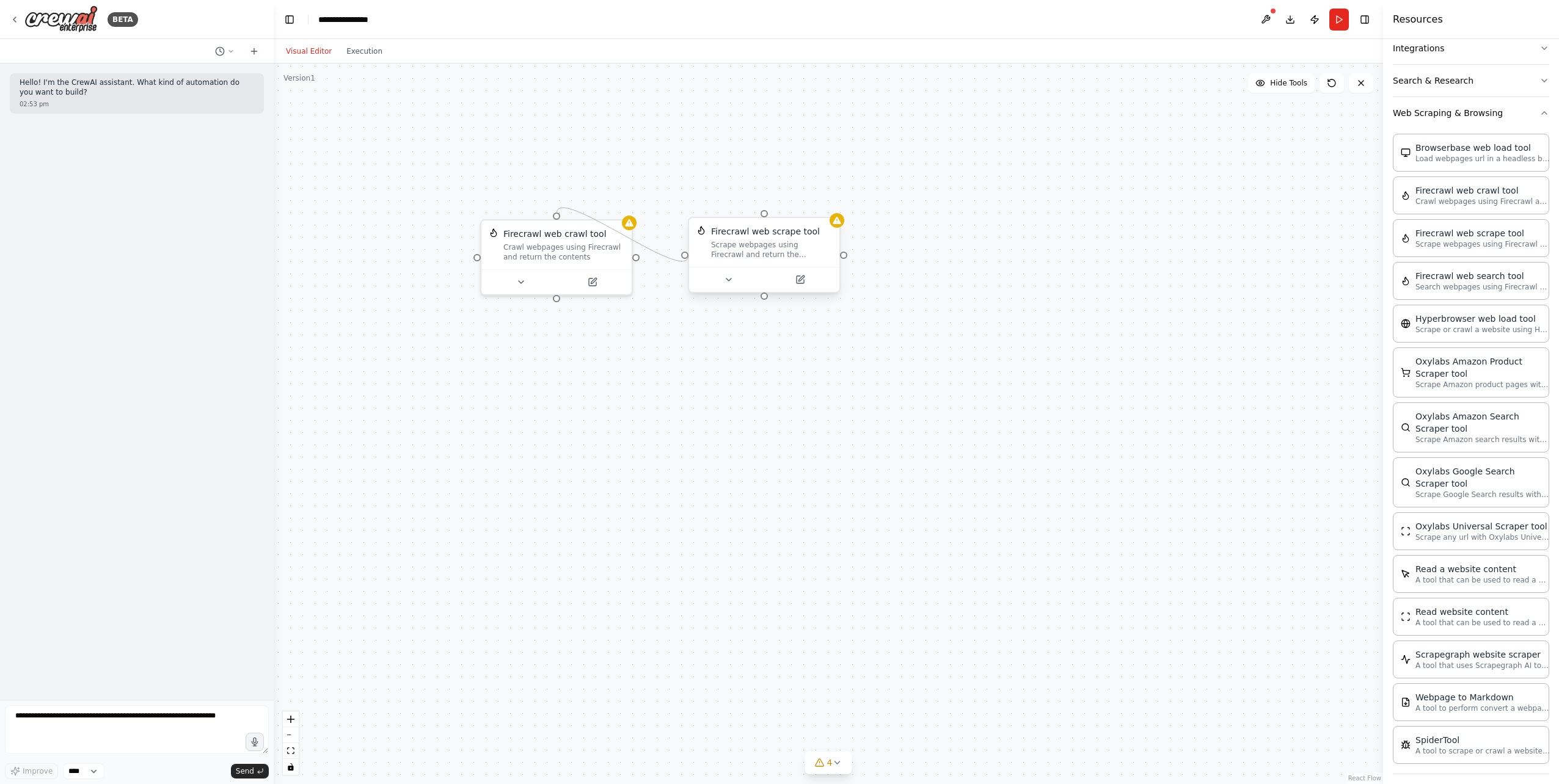
click at [689, 255] on div "Firecrawl web scrape tool Scrape webpages using Firecrawl and return the conten…" at bounding box center [790, 469] width 1110 height 720
click at [688, 255] on div at bounding box center [685, 256] width 8 height 8
drag, startPoint x: 688, startPoint y: 255, endPoint x: 840, endPoint y: 253, distance: 152.0
click at [840, 253] on div "Firecrawl web scrape tool Scrape webpages using Firecrawl and return the conten…" at bounding box center [764, 255] width 153 height 76
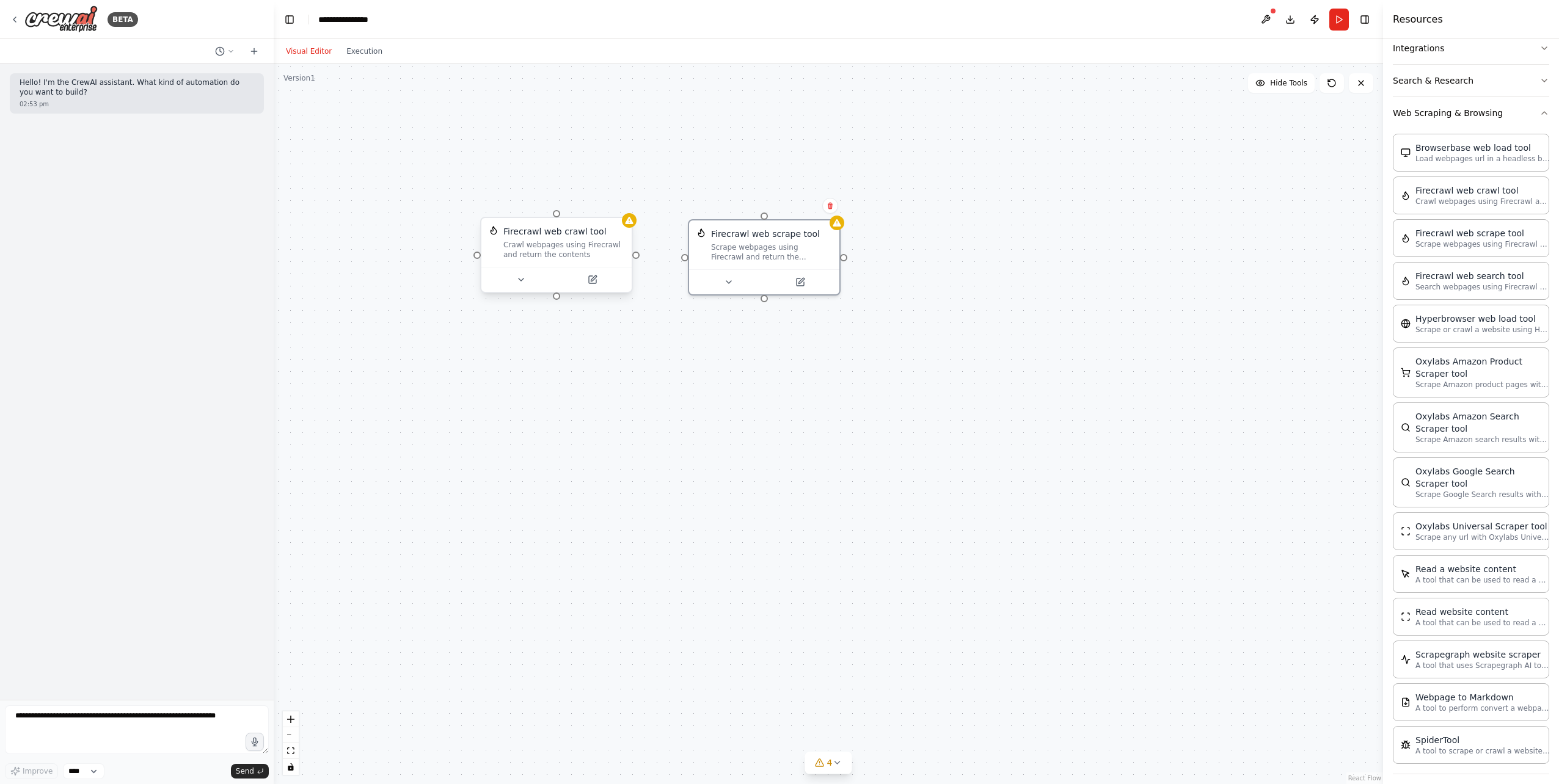
click at [476, 255] on div at bounding box center [477, 256] width 8 height 8
drag, startPoint x: 563, startPoint y: 222, endPoint x: 505, endPoint y: 105, distance: 130.6
click at [505, 105] on div "Firecrawl web scrape tool Scrape webpages using Firecrawl and return the conten…" at bounding box center [828, 424] width 1110 height 720
drag, startPoint x: 495, startPoint y: 187, endPoint x: 690, endPoint y: 250, distance: 204.9
click at [690, 250] on div "Firecrawl web scrape tool Scrape webpages using Firecrawl and return the conten…" at bounding box center [790, 469] width 1110 height 720
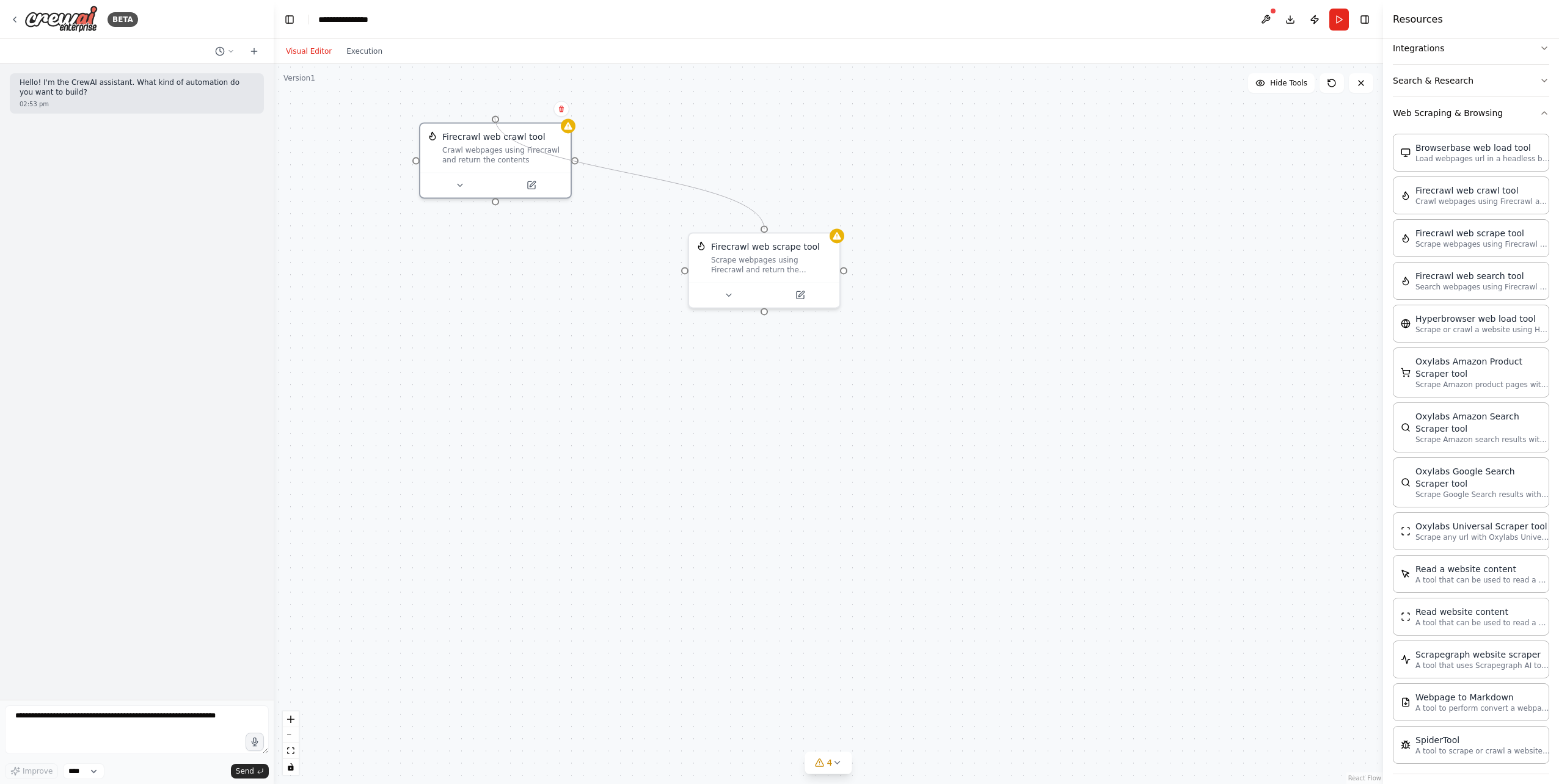
drag, startPoint x: 687, startPoint y: 254, endPoint x: 495, endPoint y: 117, distance: 235.9
click at [495, 117] on div "Firecrawl web scrape tool Scrape webpages using Firecrawl and return the conten…" at bounding box center [828, 424] width 1110 height 720
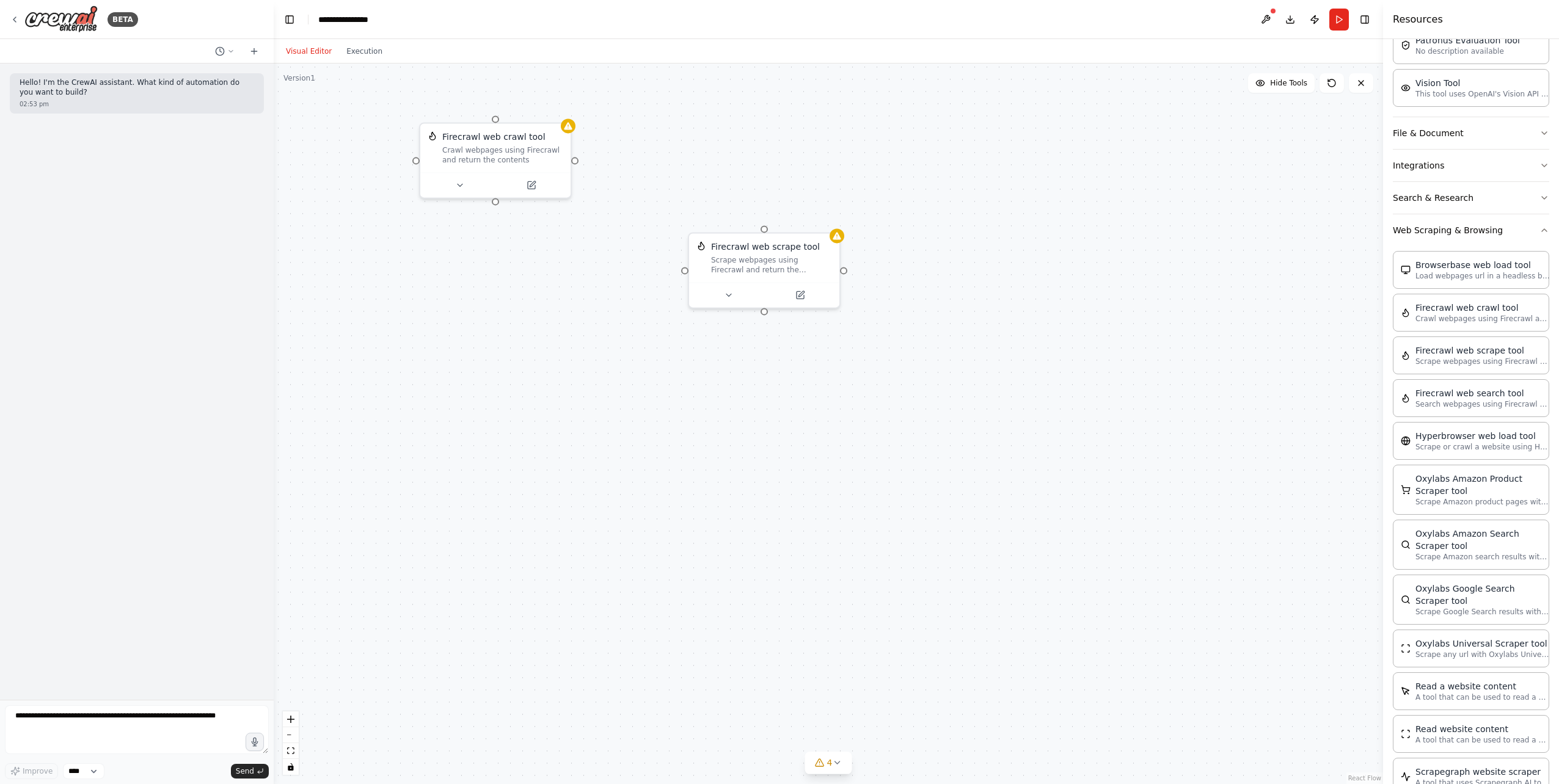
scroll to position [189, 0]
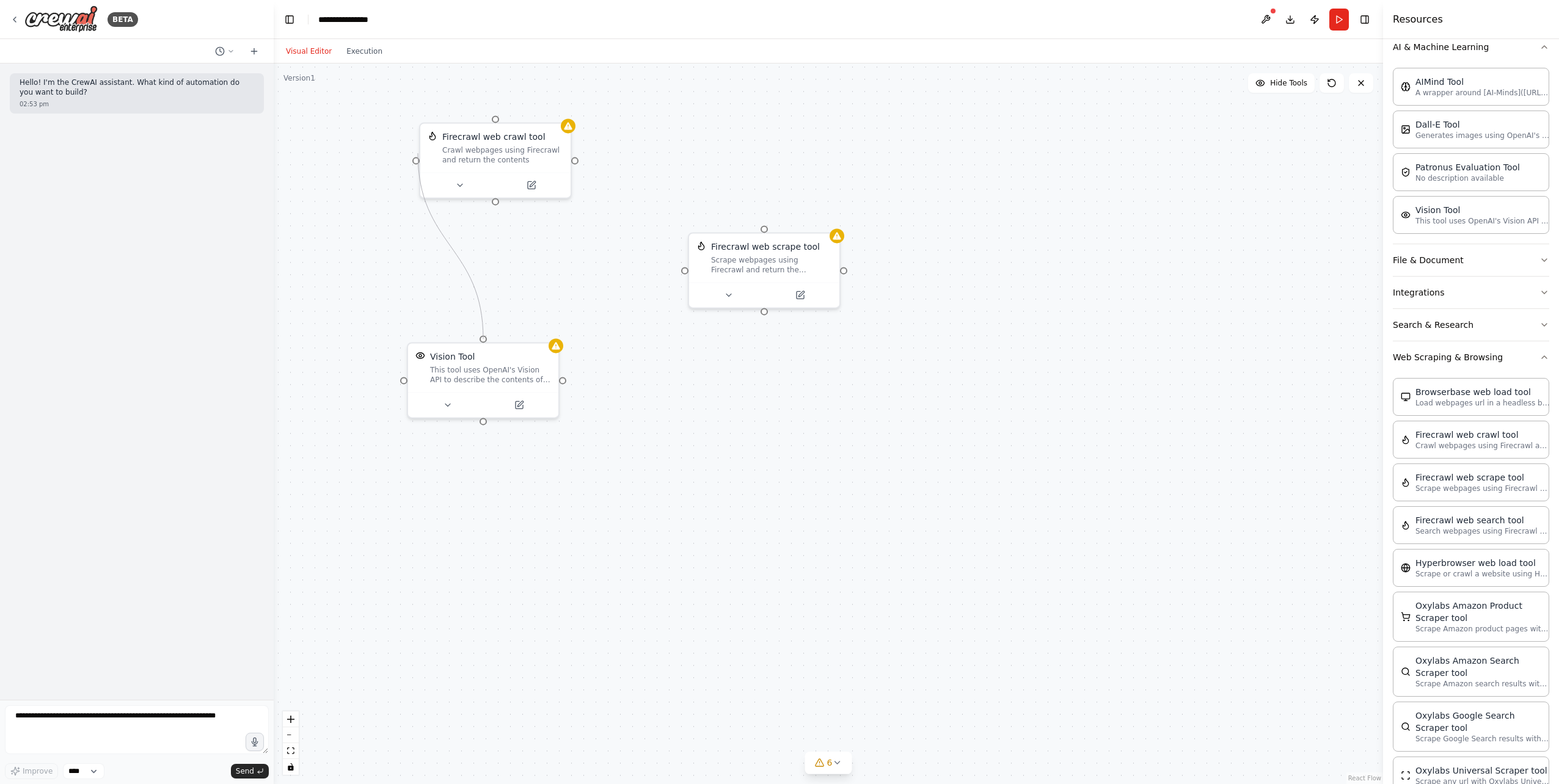
drag, startPoint x: 485, startPoint y: 338, endPoint x: 418, endPoint y: 154, distance: 195.8
click at [418, 154] on div "Firecrawl web scrape tool Scrape webpages using Firecrawl and return the conten…" at bounding box center [828, 424] width 1110 height 720
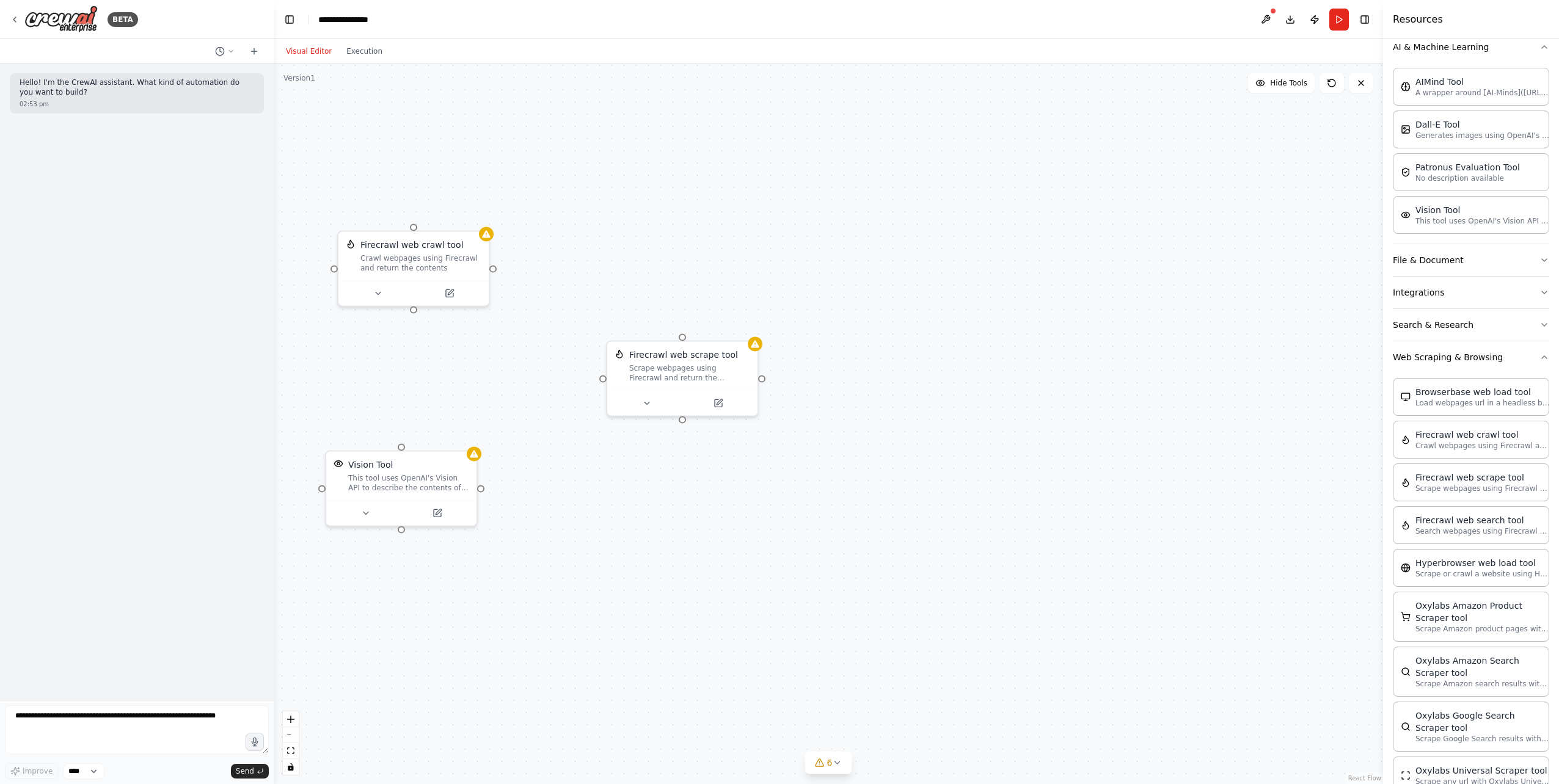
drag, startPoint x: 564, startPoint y: 383, endPoint x: 483, endPoint y: 491, distance: 135.0
click at [483, 491] on div "Firecrawl web scrape tool Scrape webpages using Firecrawl and return the conten…" at bounding box center [828, 424] width 1110 height 720
drag, startPoint x: 481, startPoint y: 485, endPoint x: 603, endPoint y: 379, distance: 161.6
click at [603, 379] on div "Firecrawl web scrape tool Scrape webpages using Firecrawl and return the conten…" at bounding box center [828, 424] width 1110 height 720
drag, startPoint x: 480, startPoint y: 488, endPoint x: 336, endPoint y: 268, distance: 262.9
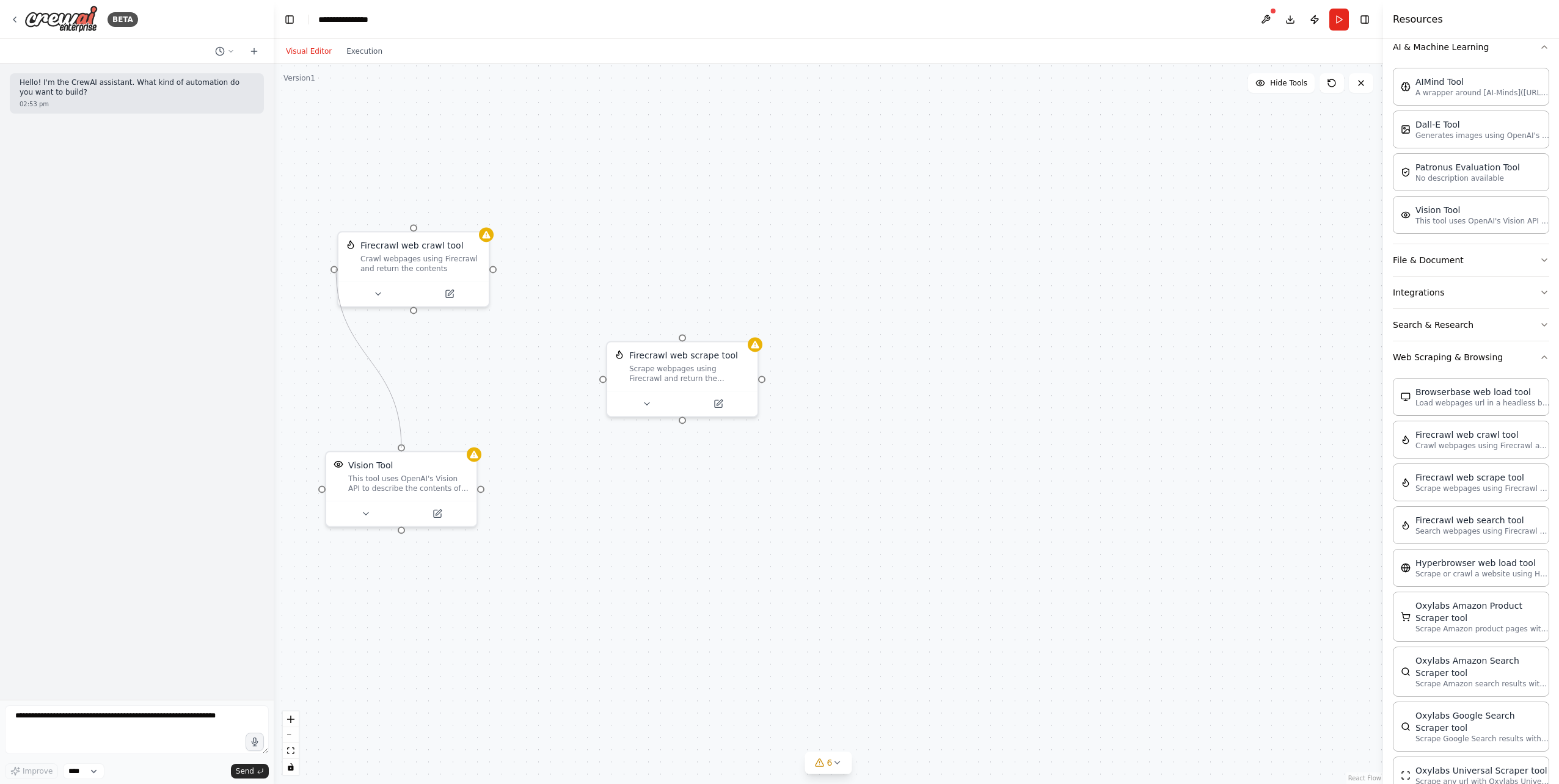
click at [336, 268] on div "Firecrawl web scrape tool Scrape webpages using Firecrawl and return the conten…" at bounding box center [828, 424] width 1110 height 720
drag, startPoint x: 428, startPoint y: 490, endPoint x: 479, endPoint y: 132, distance: 361.6
click at [479, 132] on div "This tool uses OpenAI's Vision API to describe the contents of an image." at bounding box center [457, 126] width 121 height 19
drag, startPoint x: 451, startPoint y: 176, endPoint x: 411, endPoint y: 225, distance: 63.3
click at [411, 225] on div "Firecrawl web scrape tool Scrape webpages using Firecrawl and return the conten…" at bounding box center [828, 424] width 1110 height 720
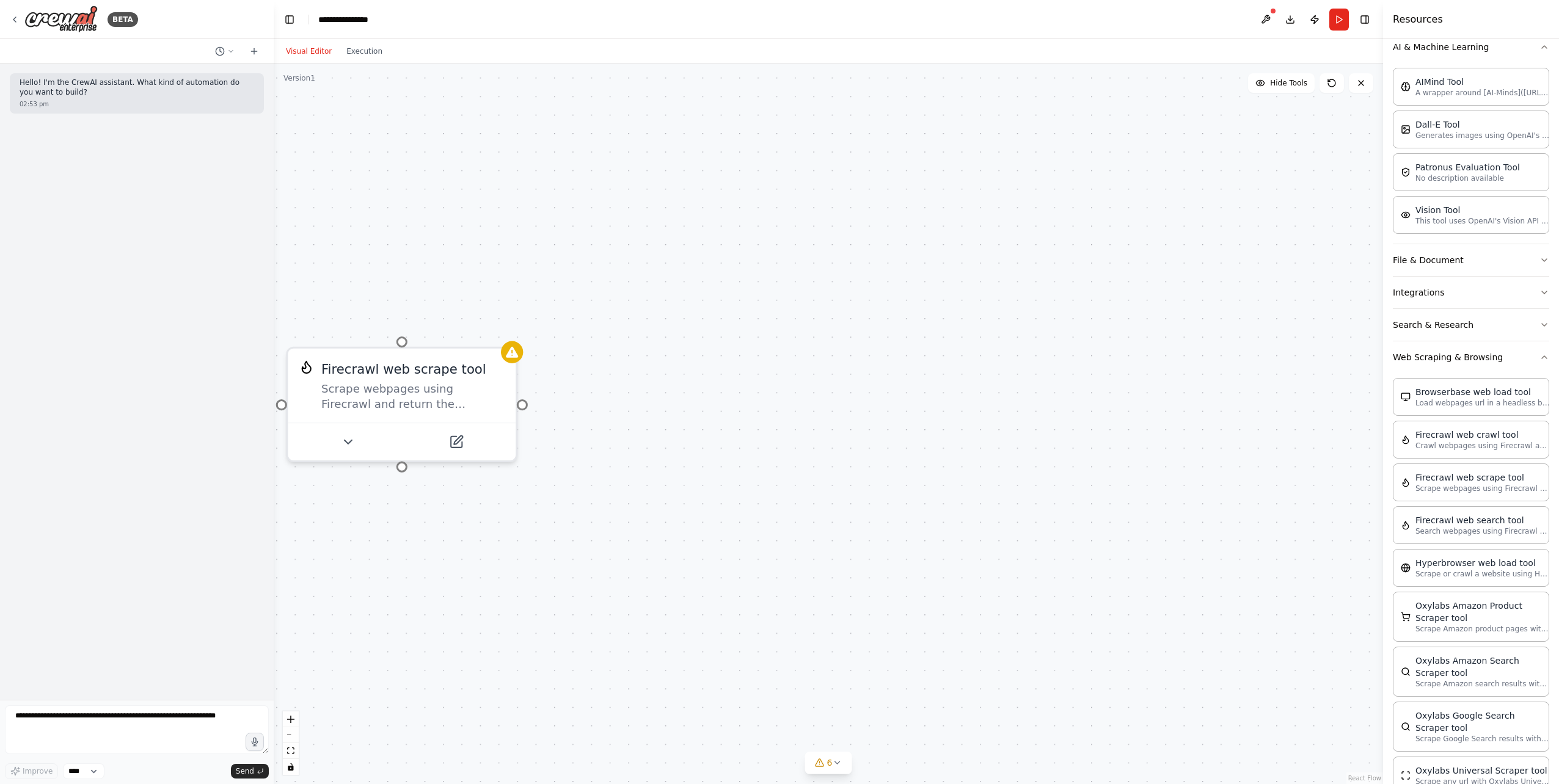
click at [1272, 14] on div at bounding box center [1273, 12] width 8 height 8
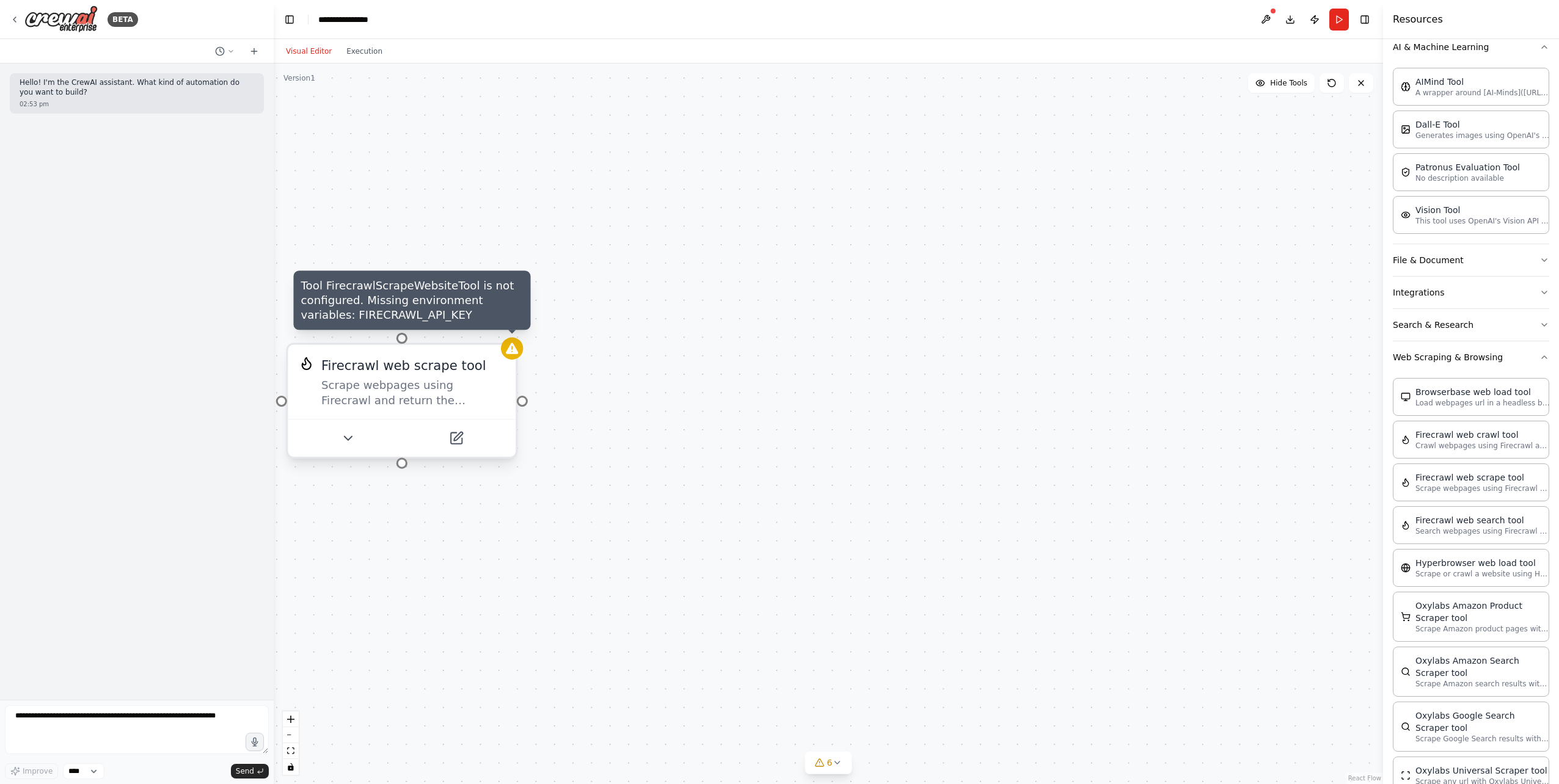
click at [510, 354] on icon at bounding box center [512, 348] width 13 height 11
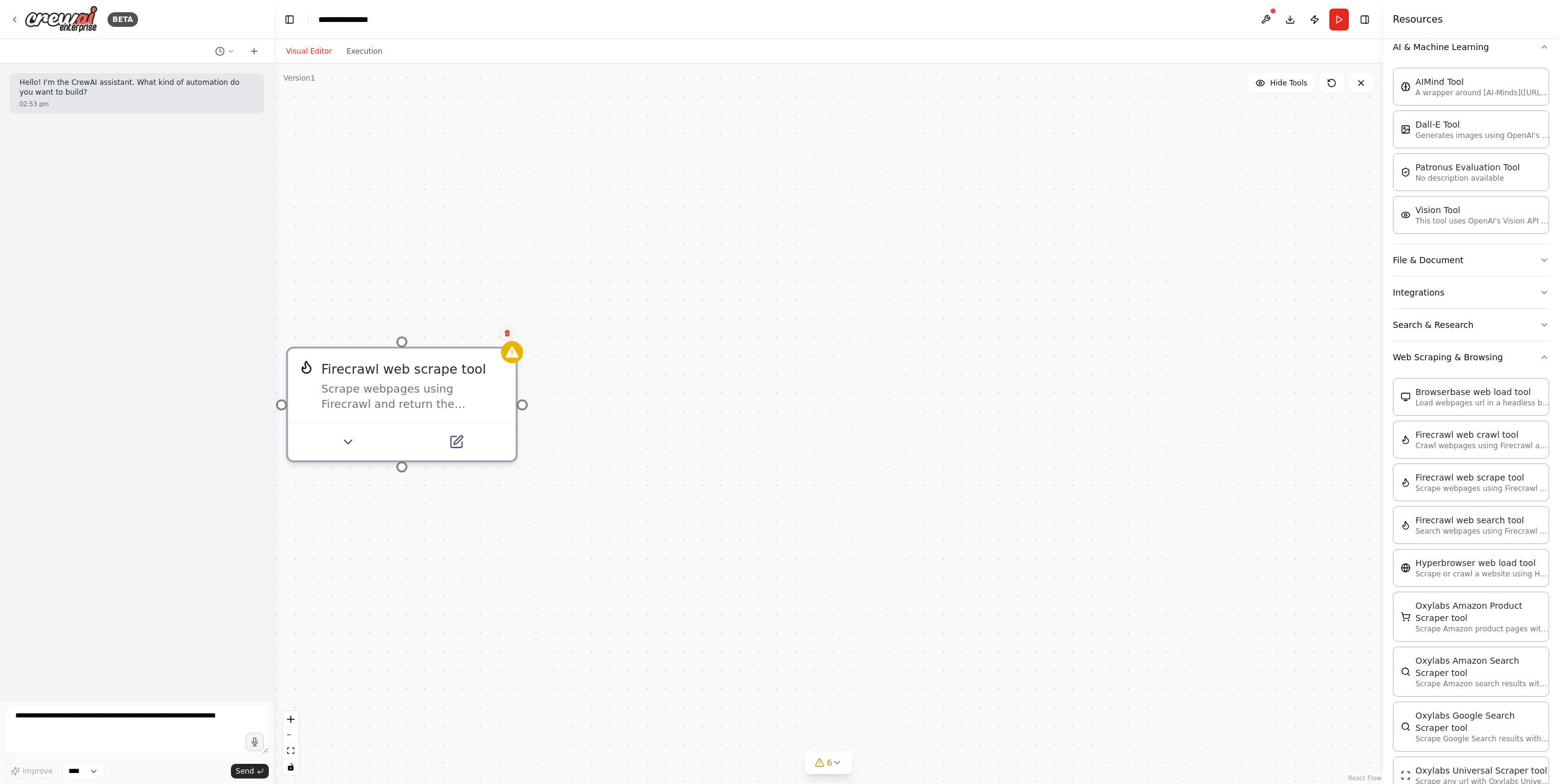
click at [508, 331] on icon at bounding box center [506, 333] width 5 height 7
click at [470, 328] on button "Confirm" at bounding box center [472, 333] width 43 height 14
click at [1267, 15] on button at bounding box center [1266, 19] width 19 height 22
click at [1267, 15] on div at bounding box center [1266, 19] width 19 height 22
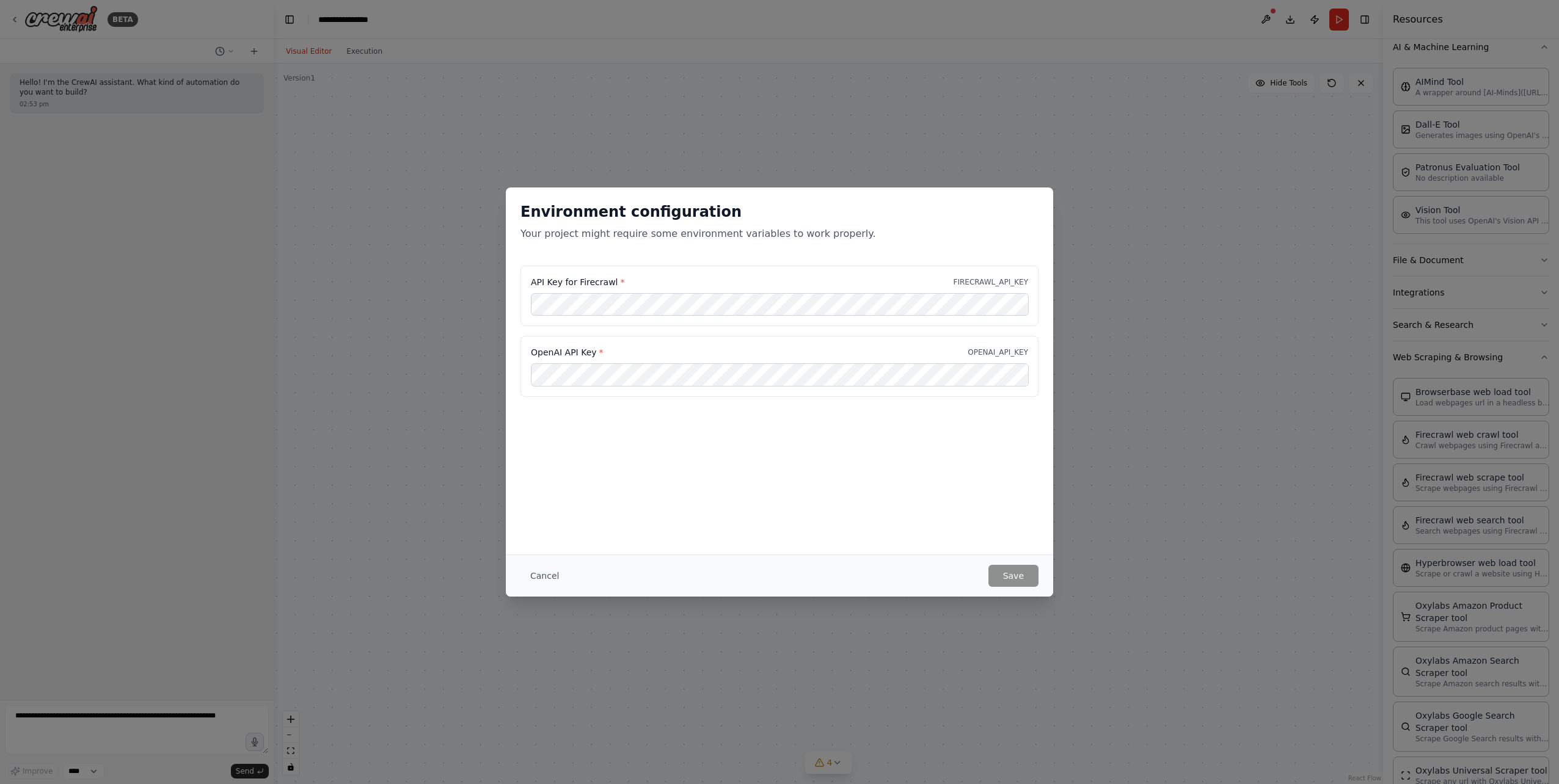
click at [1267, 15] on div "Environment configuration Your project might require some environment variables…" at bounding box center [780, 392] width 1559 height 784
click at [534, 569] on button "Cancel" at bounding box center [545, 575] width 48 height 22
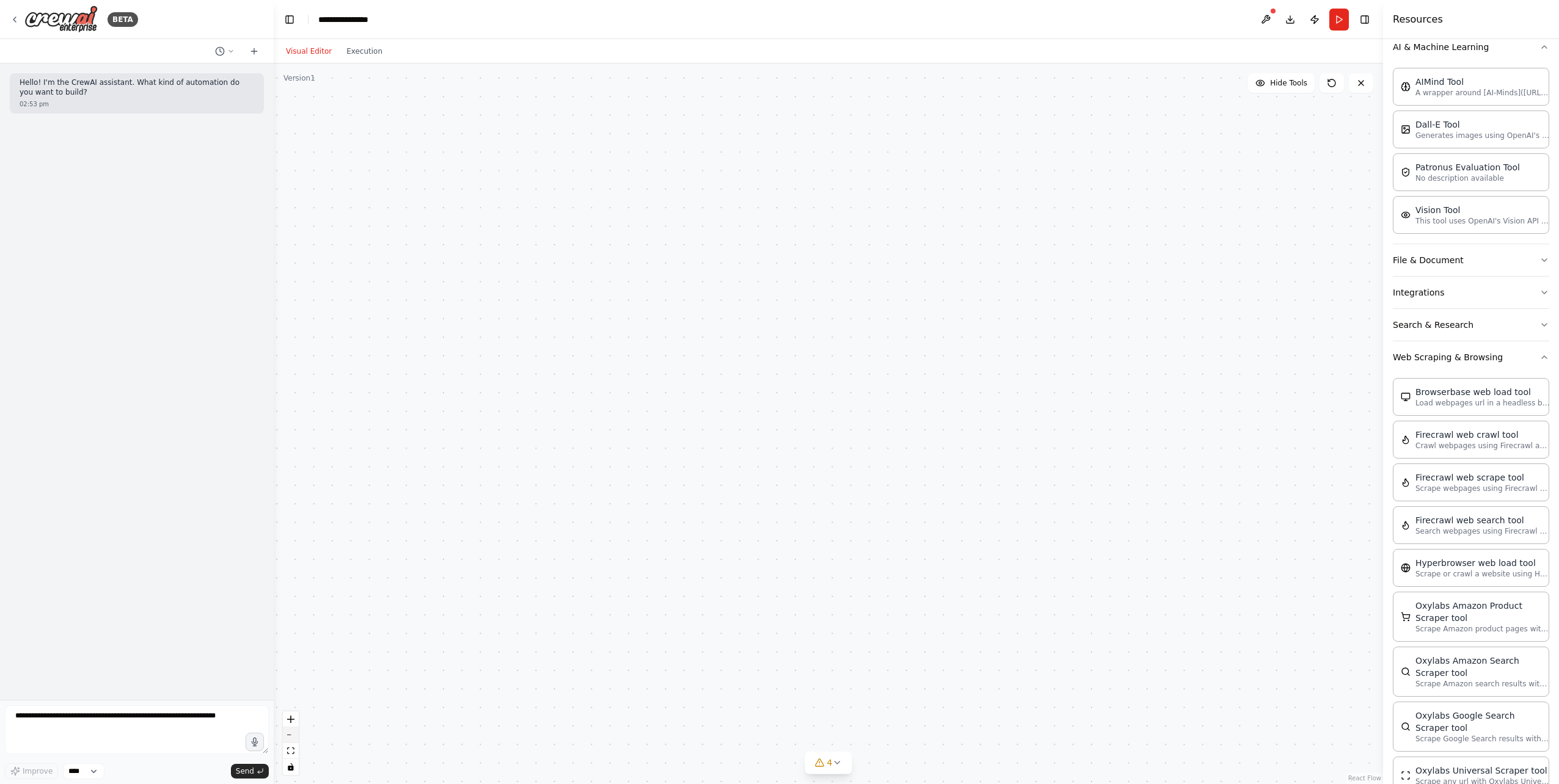
click at [290, 737] on button "zoom out" at bounding box center [291, 735] width 15 height 15
click at [443, 168] on icon at bounding box center [442, 166] width 8 height 7
click at [433, 150] on icon at bounding box center [434, 152] width 5 height 7
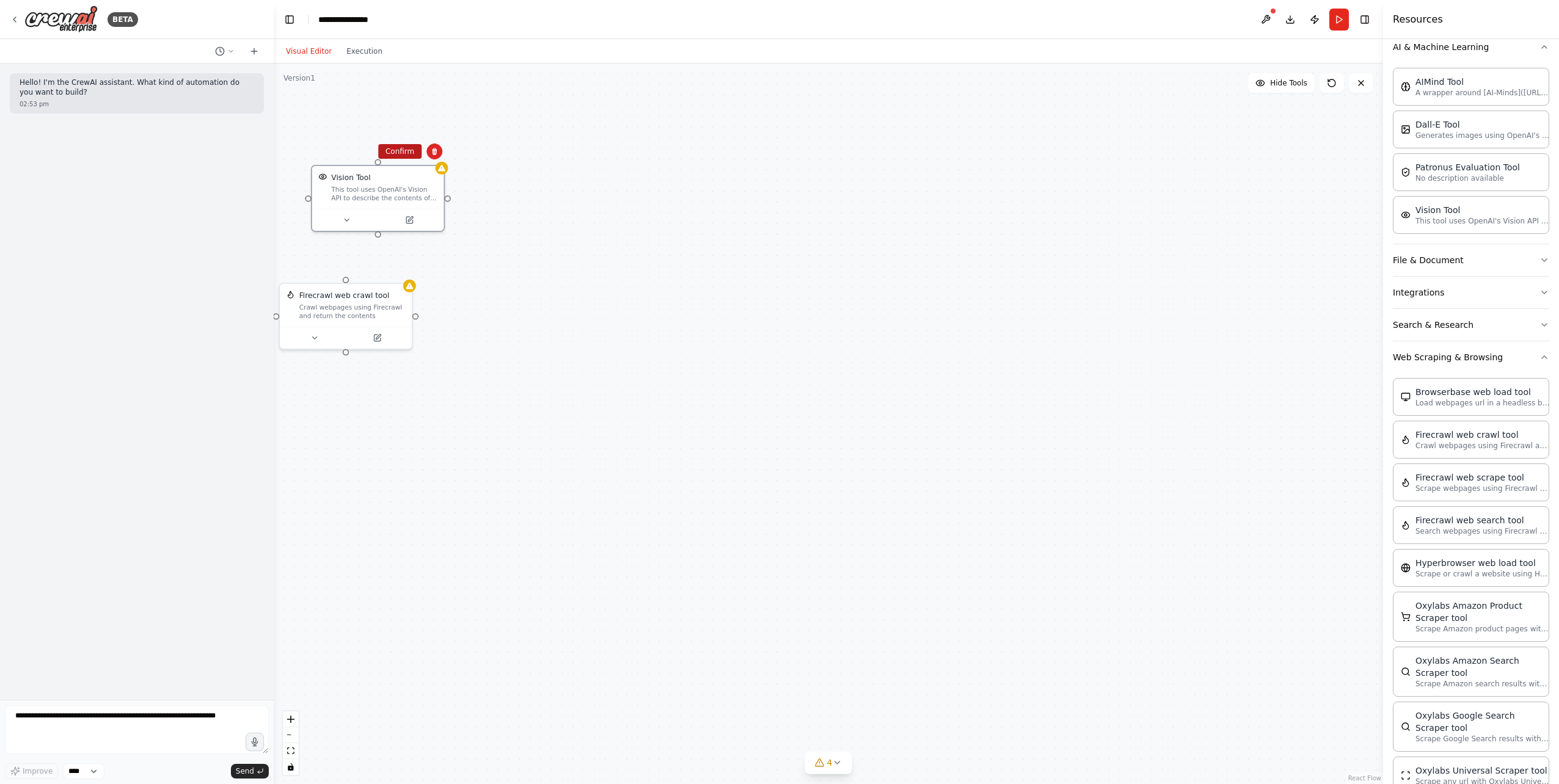
click at [398, 146] on button "Confirm" at bounding box center [400, 151] width 43 height 14
click at [414, 286] on div at bounding box center [409, 283] width 13 height 13
click at [405, 266] on icon at bounding box center [403, 269] width 8 height 8
click at [361, 263] on button "Confirm" at bounding box center [367, 268] width 43 height 14
click at [290, 734] on button "zoom out" at bounding box center [291, 735] width 15 height 15
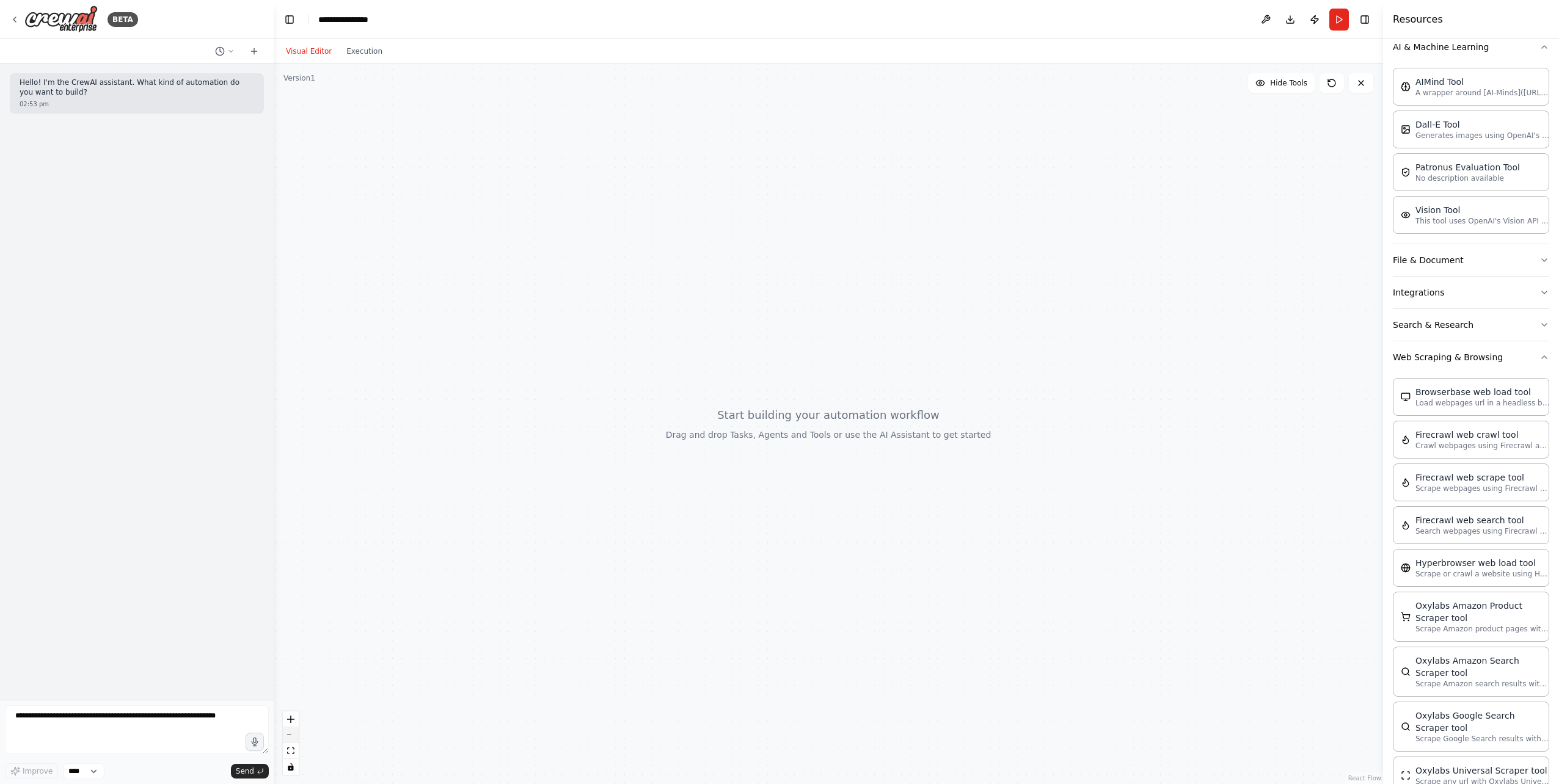
click at [290, 734] on button "zoom out" at bounding box center [291, 735] width 15 height 15
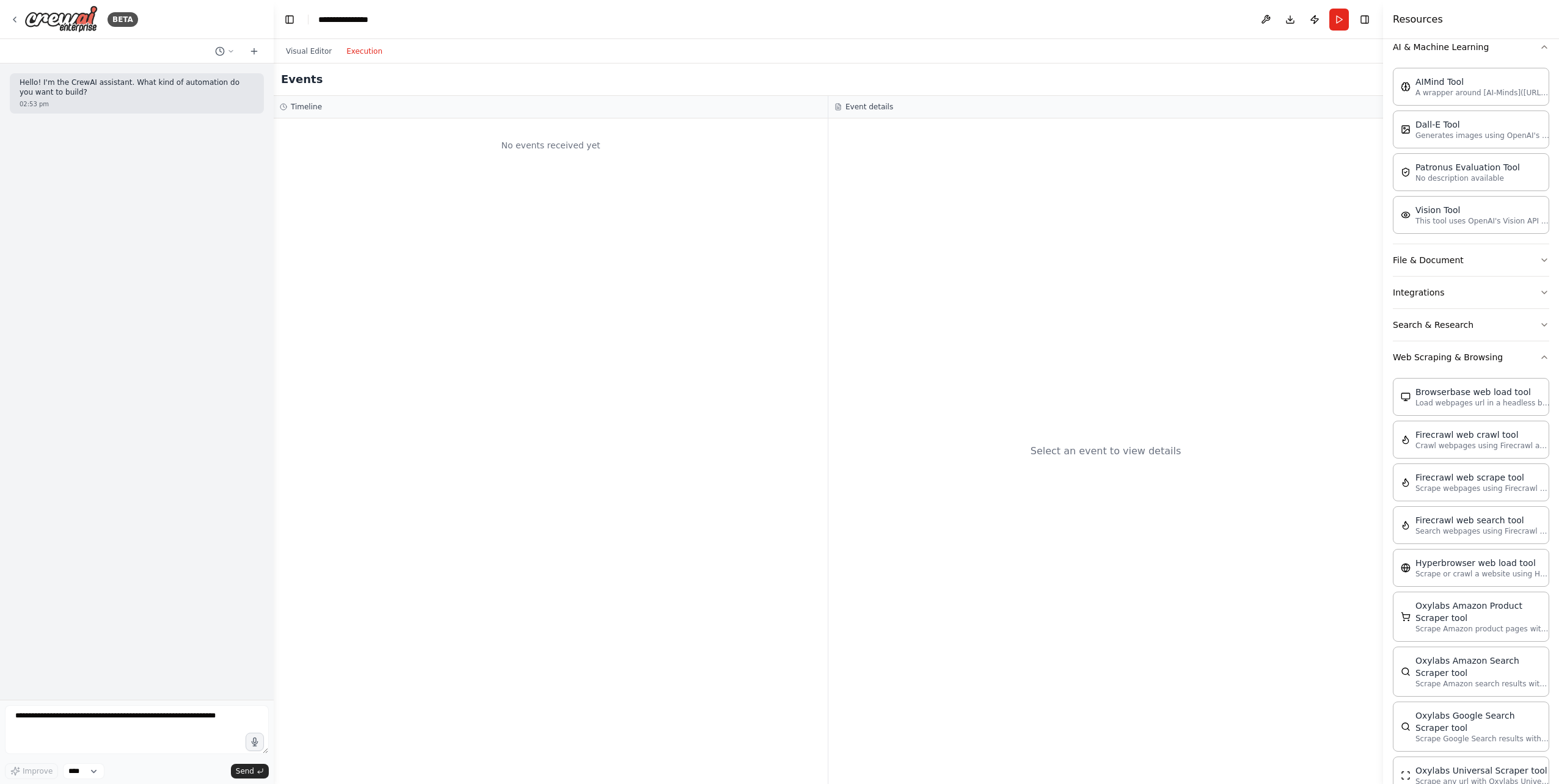
click at [361, 49] on button "Execution" at bounding box center [364, 51] width 51 height 14
click at [308, 45] on button "Visual Editor" at bounding box center [308, 51] width 61 height 14
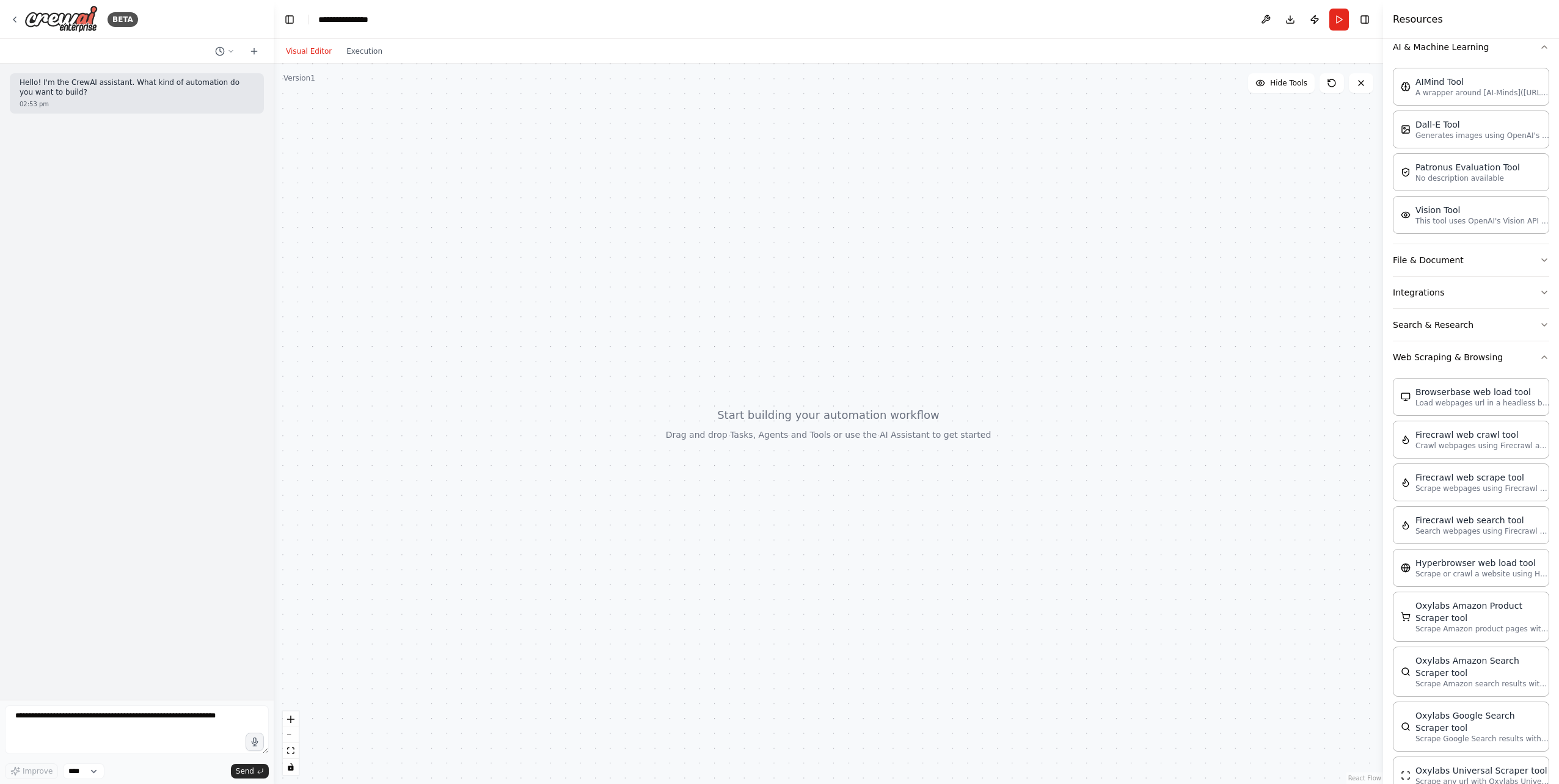
click at [145, 144] on div "Hello! I'm the CrewAI assistant. What kind of automation do you want to build? …" at bounding box center [136, 381] width 273 height 636
